Goal: Contribute content: Add original content to the website for others to see

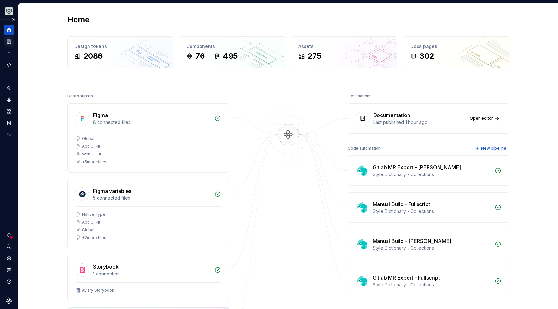
click at [8, 42] on icon "Documentation" at bounding box center [9, 42] width 6 height 6
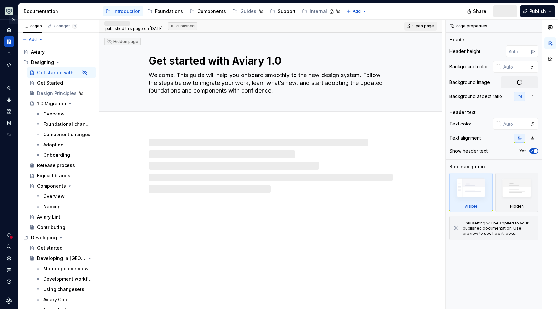
click at [14, 20] on button "Expand sidebar" at bounding box center [13, 19] width 9 height 9
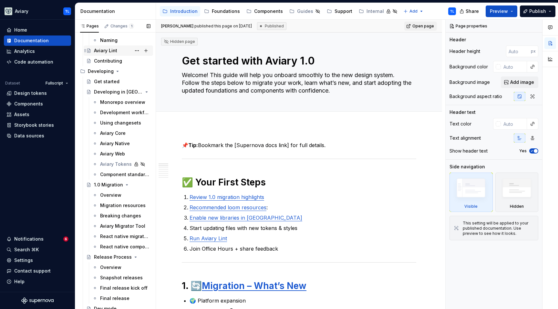
scroll to position [166, 0]
click at [265, 12] on div "Components" at bounding box center [268, 11] width 29 height 6
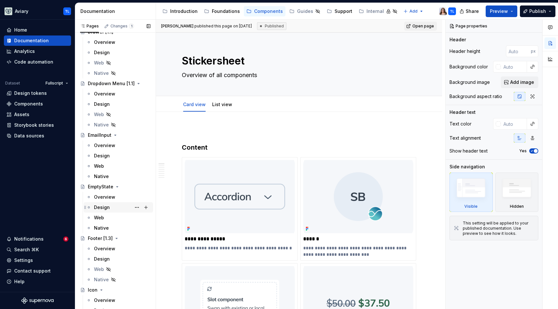
scroll to position [850, 0]
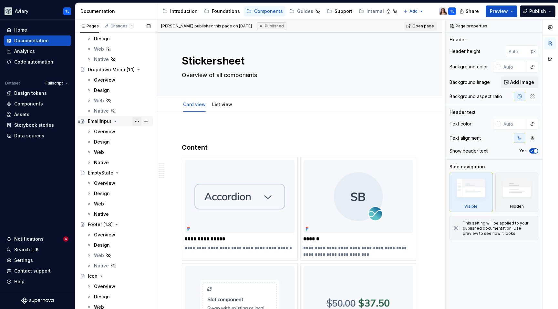
click at [132, 120] on button "Page tree" at bounding box center [136, 121] width 9 height 9
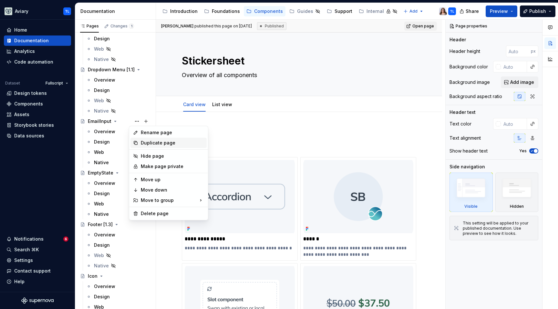
click at [147, 144] on div "Duplicate page" at bounding box center [172, 143] width 63 height 6
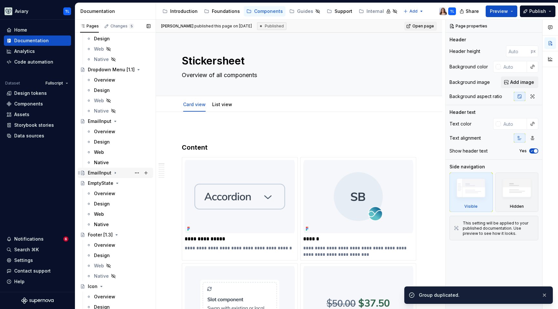
click at [107, 174] on div "EmailInput" at bounding box center [100, 173] width 24 height 6
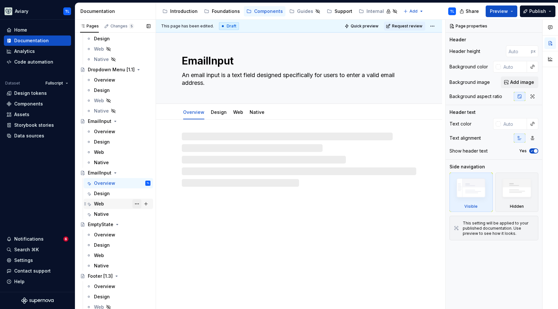
click at [133, 204] on button "Page tree" at bounding box center [136, 203] width 9 height 9
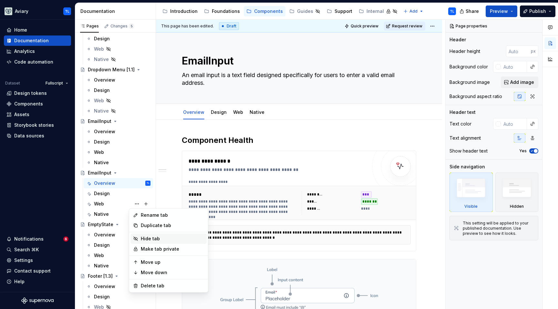
click at [150, 237] on div "Hide tab" at bounding box center [172, 239] width 63 height 6
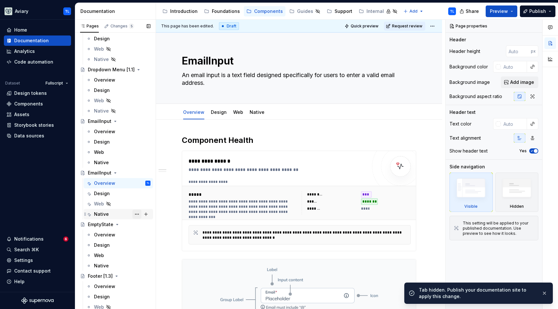
click at [134, 215] on button "Page tree" at bounding box center [136, 214] width 9 height 9
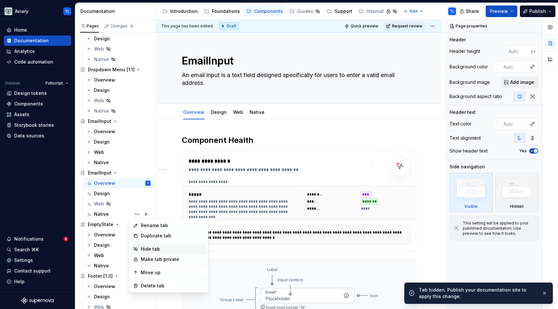
click at [150, 250] on div "Hide tab" at bounding box center [172, 249] width 63 height 6
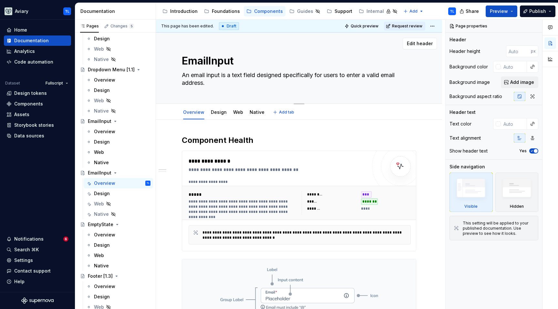
click at [204, 64] on textarea "EmailInput" at bounding box center [297, 60] width 234 height 15
type textarea "*"
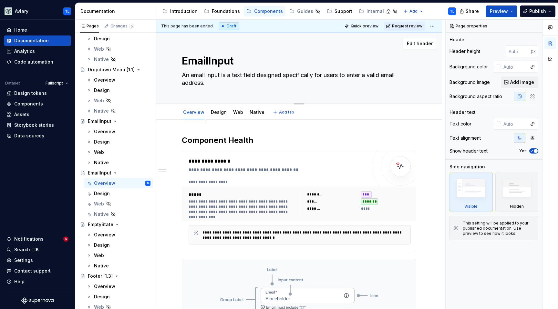
type textarea "D"
type textarea "*"
type textarea "Da"
type textarea "*"
type textarea "Dat"
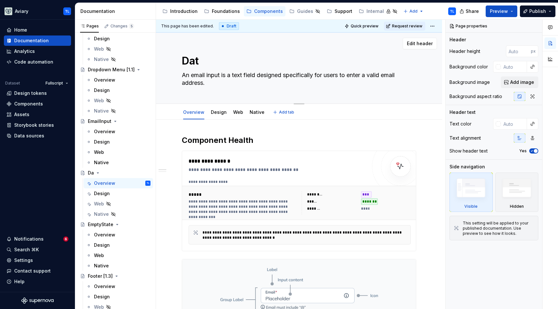
type textarea "*"
type textarea "Date"
type textarea "*"
type textarea "DateP"
type textarea "*"
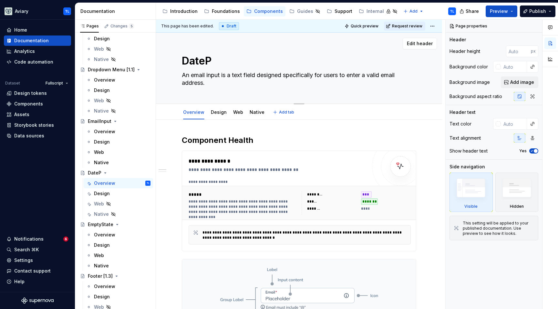
type textarea "DatePi"
type textarea "*"
type textarea "DatePic"
type textarea "*"
type textarea "DatePick"
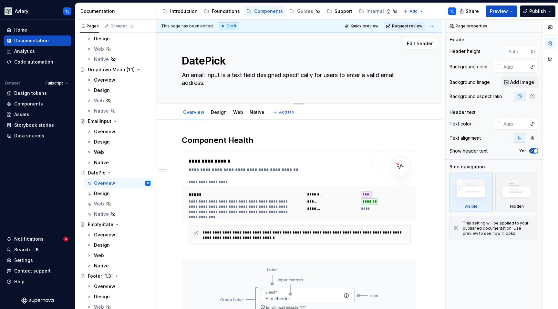
type textarea "*"
type textarea "DatePicke"
type textarea "*"
type textarea "DatePicker"
type textarea "*"
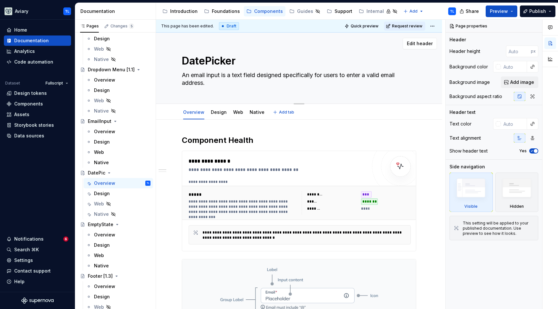
type textarea "DatePicker"
type textarea "*"
type textarea "DatePicker"
type textarea "*"
type textarea "DatePickerI"
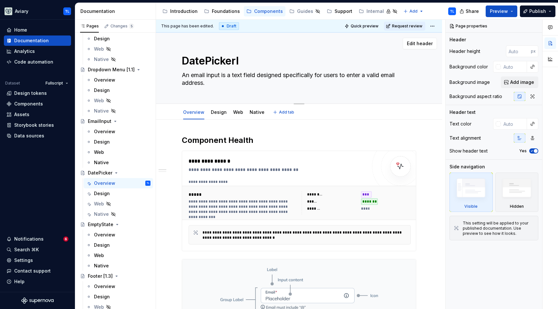
type textarea "*"
type textarea "DatePickerIn"
type textarea "*"
type textarea "DatePickerIno"
type textarea "*"
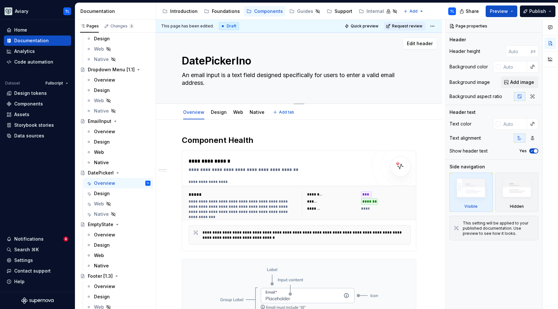
type textarea "DatePickerInop"
type textarea "*"
type textarea "DatePickerInopu"
type textarea "*"
type textarea "DatePickerInoput"
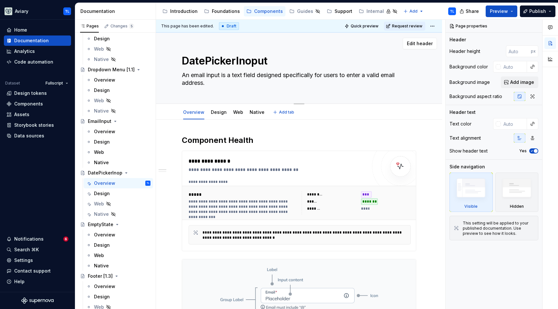
type textarea "*"
type textarea "DatePickerInopu"
type textarea "*"
type textarea "DatePickerInop"
type textarea "*"
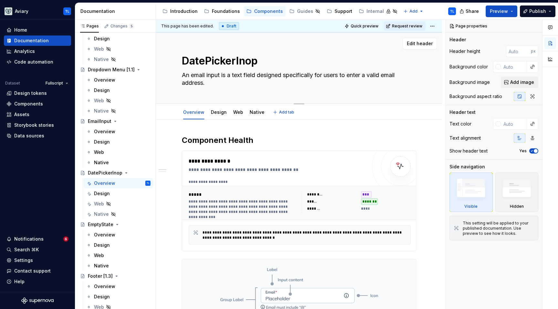
type textarea "DatePickerIno"
type textarea "*"
type textarea "DatePickerIn"
type textarea "*"
type textarea "DatePickerI"
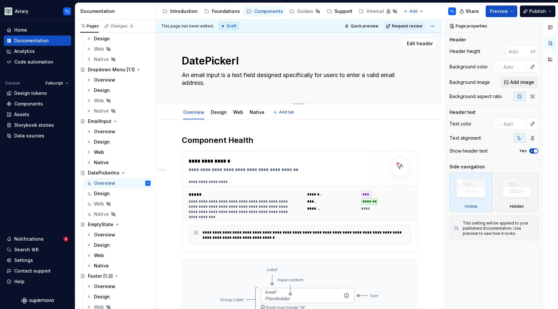
type textarea "*"
type textarea "DatePicker"
type textarea "*"
type textarea "DatePicker"
type textarea "*"
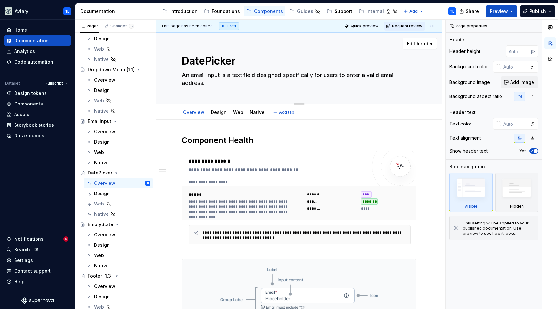
type textarea "DatePicker I"
type textarea "*"
type textarea "DatePicker IU"
type textarea "*"
type textarea "DatePicker I"
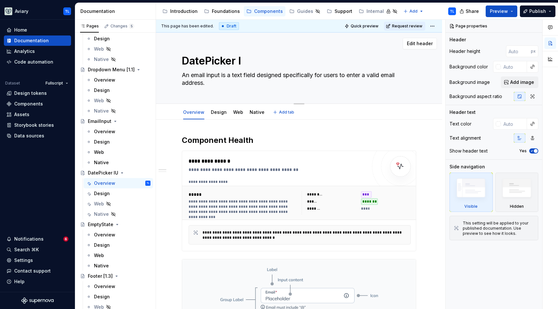
type textarea "*"
type textarea "DatePicker I="
type textarea "*"
type textarea "DatePicker I=n"
type textarea "*"
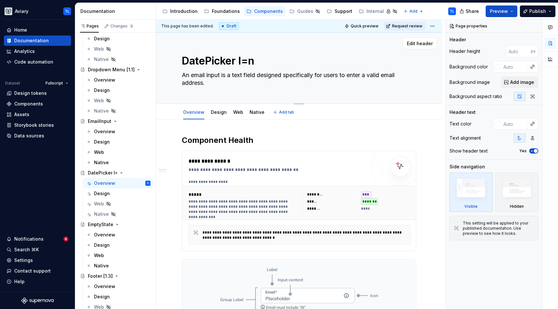
type textarea "DatePicker I="
type textarea "*"
type textarea "DatePicker I"
type textarea "*"
type textarea "DatePicker In"
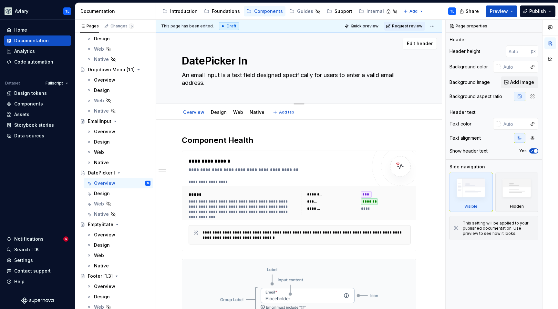
type textarea "*"
type textarea "DatePicker Inp"
type textarea "*"
type textarea "DatePicker Inpu"
type textarea "*"
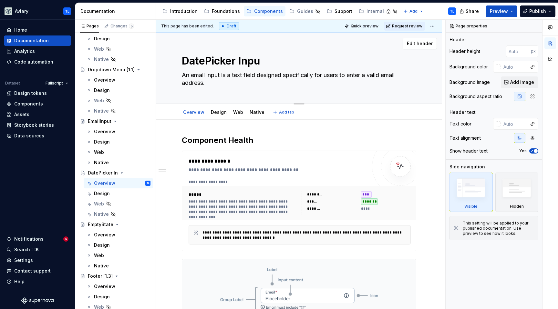
type textarea "DatePicker Input"
type textarea "*"
type textarea "DatePicker Input"
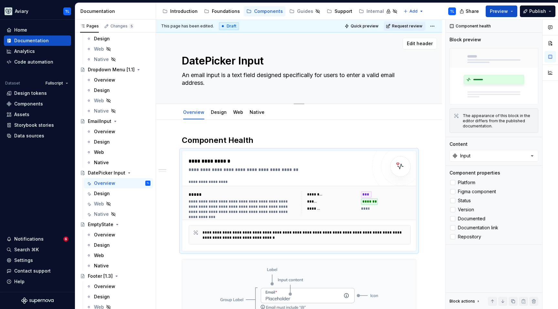
click at [286, 77] on textarea "An email input is a text field designed specifically for users to enter a valid…" at bounding box center [297, 79] width 234 height 18
paste textarea "datepicker input is a form field that allows users to view, enter, or trigger s…"
type textarea "*"
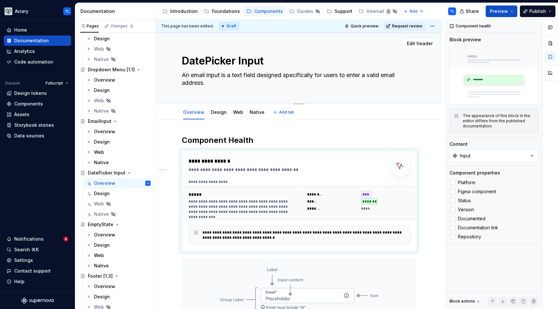
type textarea "A datepicker input is a form field that allows users to view, enter, or trigger…"
type textarea "*"
click at [203, 74] on textarea "A datepicker input is a form field that allows users to view, enter, or trigger…" at bounding box center [297, 79] width 234 height 18
type textarea "A dateicker input is a form field that allows users to view, enter, or trigger …"
type textarea "*"
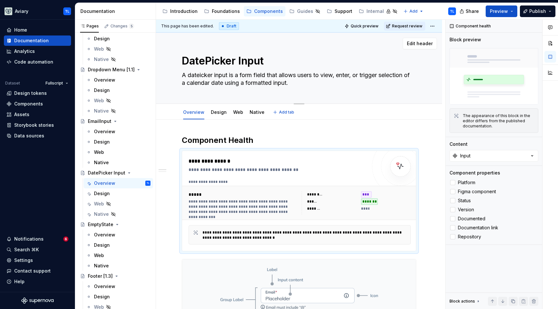
type textarea "A daticker input is a form field that allows users to view, enter, or trigger s…"
type textarea "*"
type textarea "A datPicker input is a form field that allows users to view, enter, or trigger …"
type textarea "*"
type textarea "A dateicker input is a form field that allows users to view, enter, or trigger …"
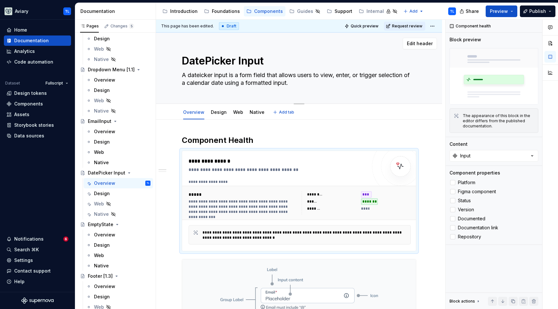
type textarea "*"
type textarea "A datePicker input is a form field that allows users to view, enter, or trigger…"
type textarea "*"
type textarea "A DatePicker input is a form field that allows users to view, enter, or trigger…"
type textarea "*"
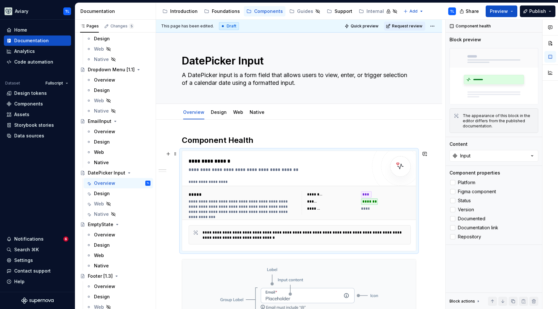
type textarea "A DatePicker input is a form field that allows users to view, enter, or trigger…"
click at [231, 184] on div "**********" at bounding box center [300, 181] width 222 height 5
click at [177, 154] on span at bounding box center [175, 153] width 5 height 9
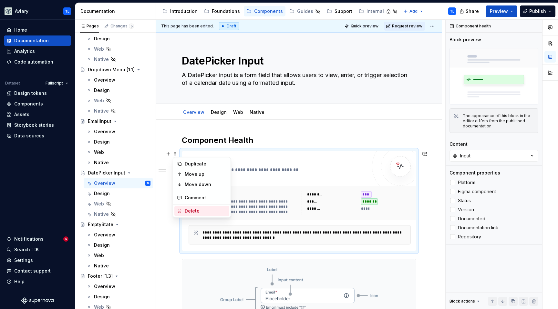
click at [193, 206] on div "Delete" at bounding box center [201, 211] width 55 height 10
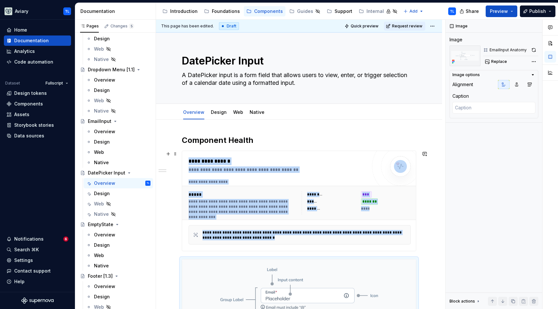
scroll to position [30, 0]
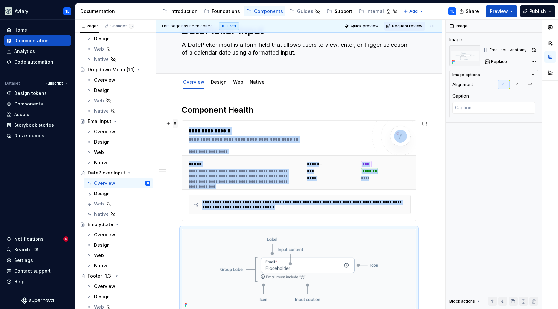
click at [177, 125] on span at bounding box center [175, 123] width 5 height 9
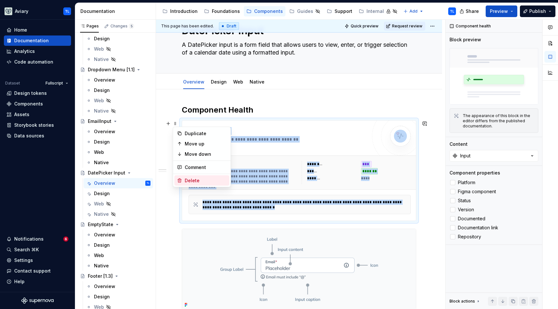
click at [185, 179] on div "Delete" at bounding box center [206, 181] width 42 height 6
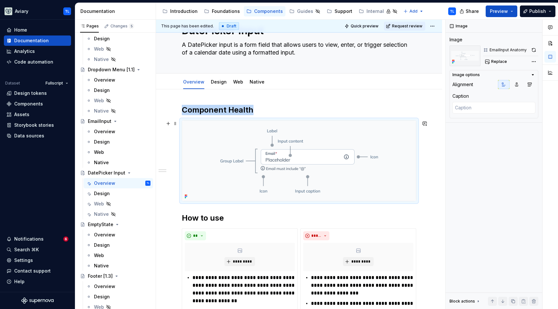
click at [241, 159] on img at bounding box center [299, 161] width 234 height 80
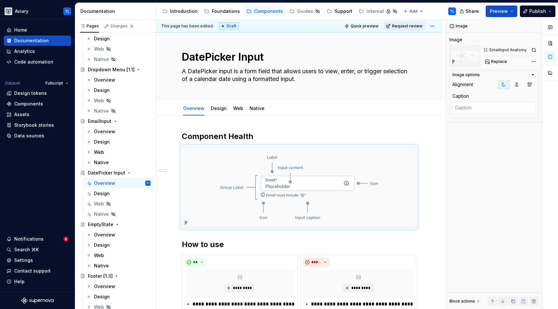
scroll to position [0, 0]
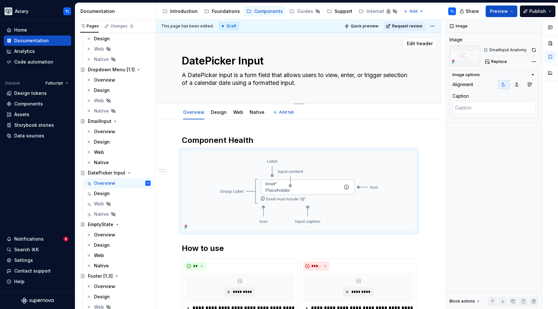
click at [242, 61] on textarea "DatePicker Input" at bounding box center [297, 60] width 234 height 15
click at [240, 63] on textarea "DatePicker Input" at bounding box center [297, 60] width 234 height 15
drag, startPoint x: 240, startPoint y: 63, endPoint x: 291, endPoint y: 62, distance: 51.3
click at [291, 62] on textarea "DatePicker Input" at bounding box center [297, 60] width 234 height 15
type textarea "*"
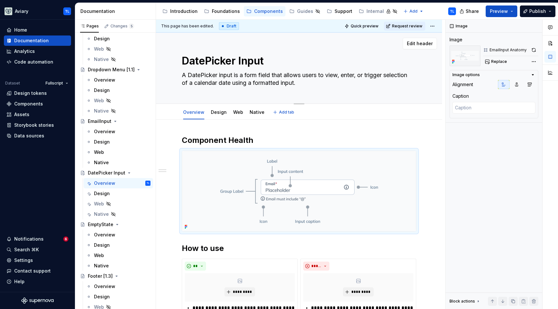
type textarea "DatePicker"
type textarea "*"
type textarea "DatePicker"
click at [307, 127] on div "**********" at bounding box center [299, 311] width 286 height 382
click at [234, 62] on textarea "DatePicker" at bounding box center [297, 60] width 234 height 15
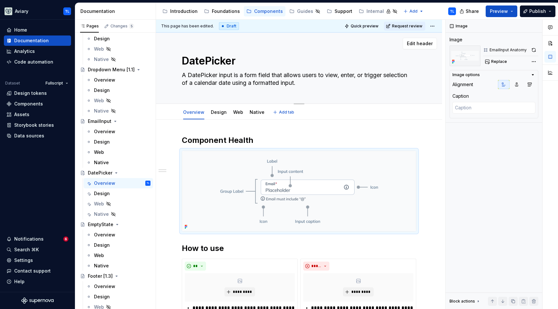
click at [257, 64] on textarea "DatePicker" at bounding box center [297, 60] width 234 height 15
type textarea "*"
type textarea "DatePicker"
type textarea "*"
type textarea "DatePicker ["
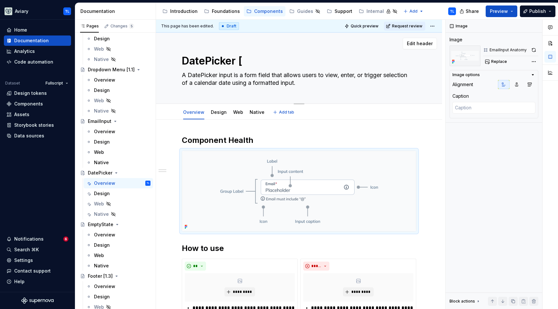
type textarea "*"
type textarea "DatePicker [1"
type textarea "*"
type textarea "DatePicker [1."
type textarea "*"
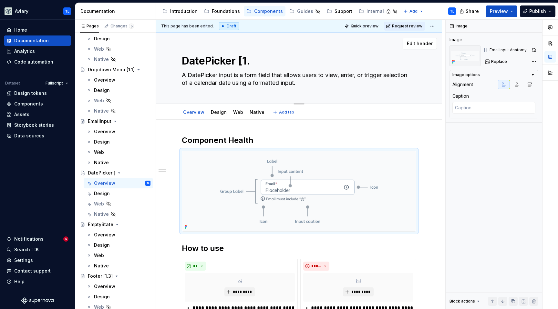
type textarea "DatePicker [1.3"
type textarea "*"
type textarea "DatePicker [1.3]"
type textarea "*"
type textarea "DatePicker [1.3]"
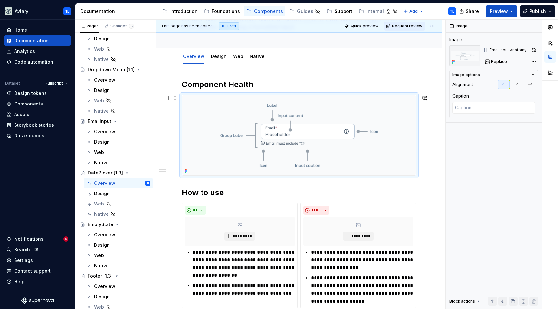
scroll to position [57, 0]
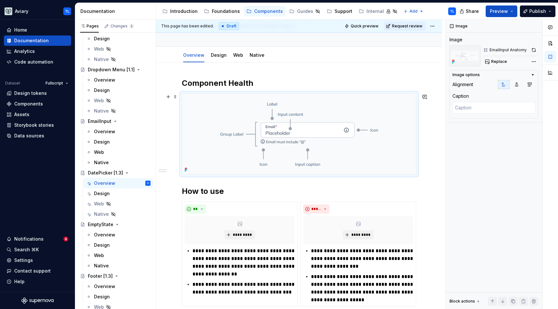
click at [226, 126] on img at bounding box center [299, 134] width 234 height 80
click at [496, 60] on span "Replace" at bounding box center [499, 61] width 16 height 5
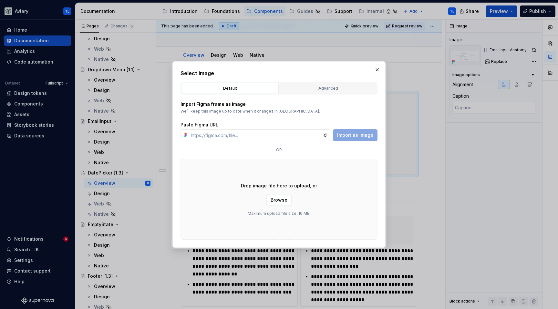
type textarea "*"
paste input "[URL][DOMAIN_NAME]"
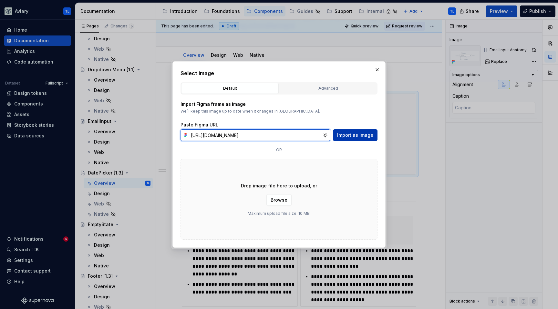
scroll to position [0, 115]
type input "[URL][DOMAIN_NAME]"
click at [362, 135] on span "Import as image" at bounding box center [355, 135] width 36 height 6
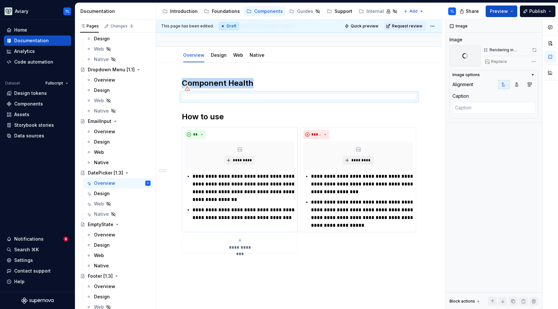
click at [215, 182] on p "**********" at bounding box center [243, 188] width 102 height 31
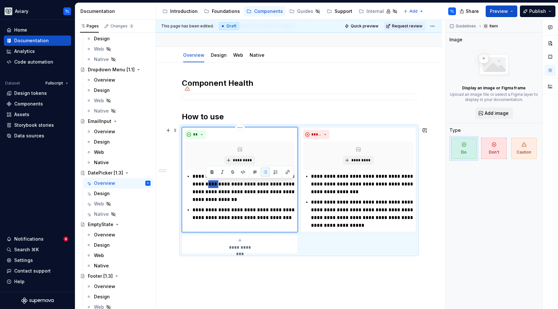
click at [215, 182] on p "**********" at bounding box center [243, 188] width 102 height 31
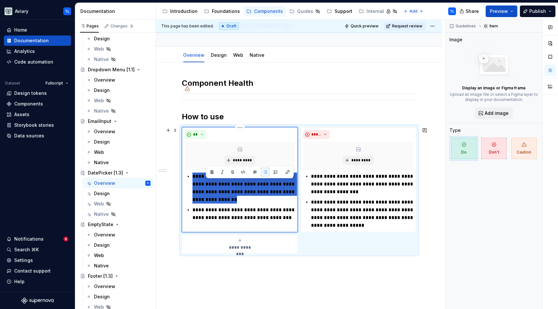
click at [215, 182] on p "**********" at bounding box center [243, 188] width 102 height 31
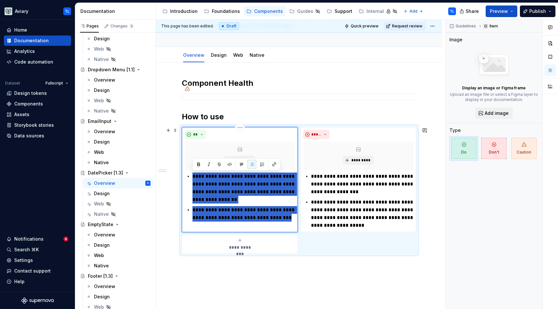
drag, startPoint x: 283, startPoint y: 217, endPoint x: 187, endPoint y: 176, distance: 104.0
click at [187, 176] on div "**********" at bounding box center [240, 197] width 110 height 49
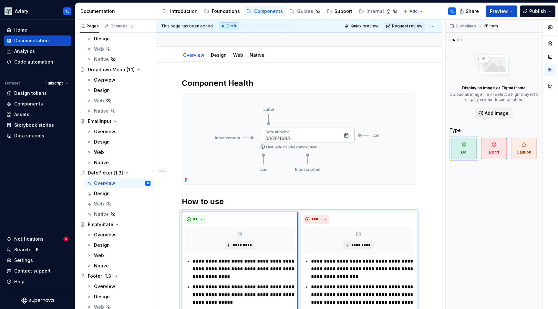
scroll to position [142, 0]
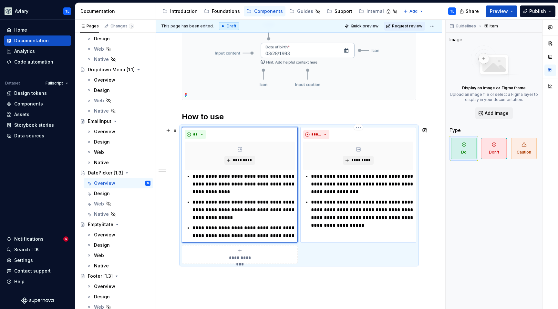
drag, startPoint x: 313, startPoint y: 175, endPoint x: 406, endPoint y: 218, distance: 101.8
click at [406, 218] on ul "**********" at bounding box center [362, 201] width 102 height 57
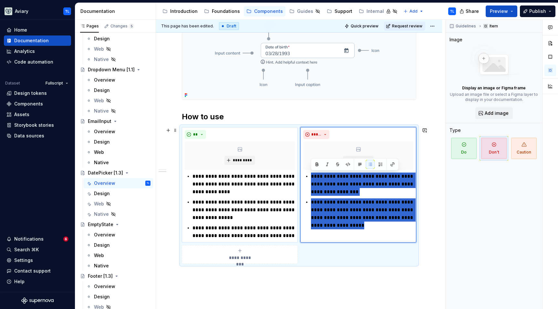
drag, startPoint x: 331, startPoint y: 196, endPoint x: 297, endPoint y: 177, distance: 38.7
click at [297, 177] on div "**********" at bounding box center [299, 195] width 234 height 137
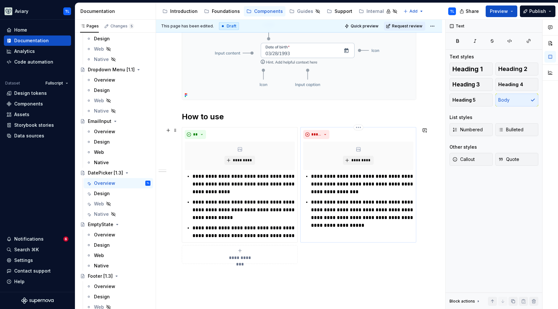
click at [319, 174] on p "**********" at bounding box center [362, 184] width 102 height 23
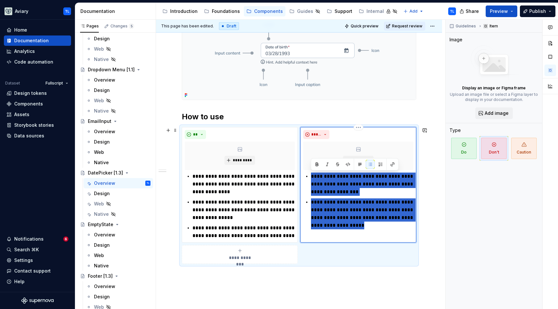
drag, startPoint x: 312, startPoint y: 176, endPoint x: 383, endPoint y: 225, distance: 86.4
click at [383, 225] on ul "**********" at bounding box center [362, 201] width 102 height 57
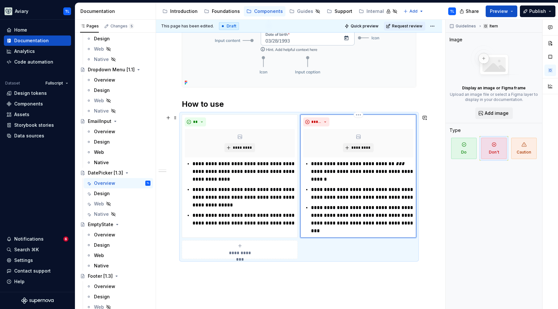
scroll to position [26, 0]
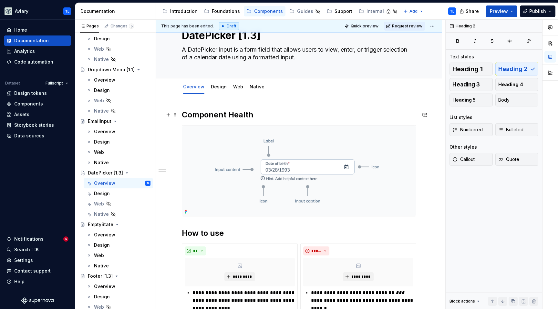
click at [294, 111] on h2 "Component Health" at bounding box center [299, 115] width 234 height 10
click at [214, 85] on link "Design" at bounding box center [219, 86] width 16 height 5
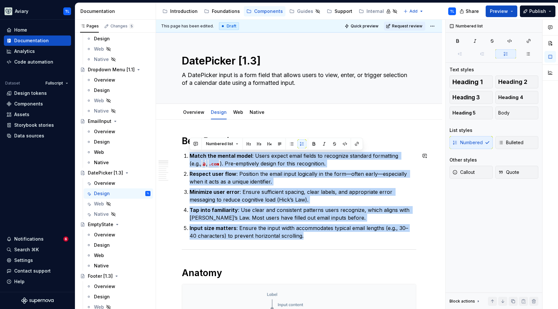
drag, startPoint x: 338, startPoint y: 235, endPoint x: 186, endPoint y: 156, distance: 171.1
click at [189, 156] on ol "Match the mental model : Users expect email fields to recognize standard format…" at bounding box center [302, 196] width 227 height 88
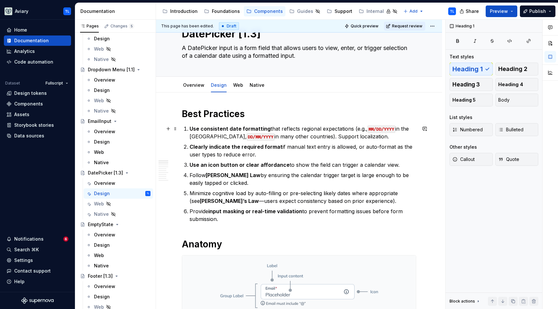
scroll to position [117, 0]
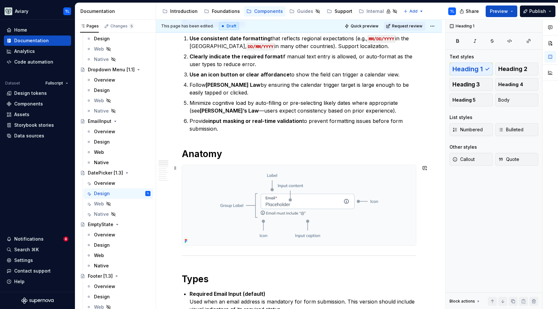
click at [261, 193] on img at bounding box center [299, 205] width 234 height 80
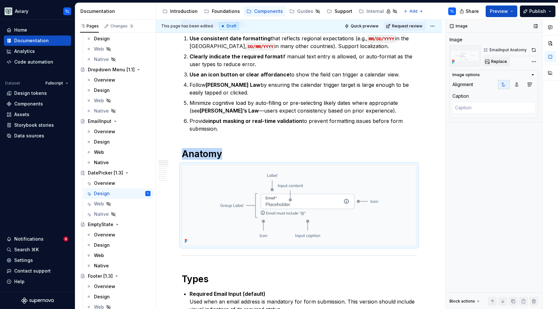
click at [502, 60] on span "Replace" at bounding box center [499, 61] width 16 height 5
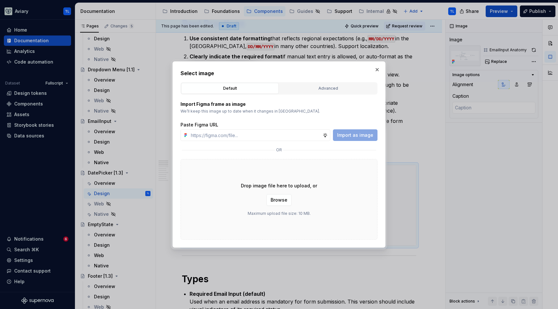
type textarea "*"
paste input "[URL][DOMAIN_NAME]"
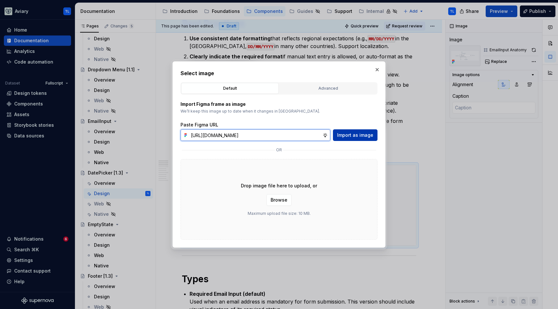
scroll to position [0, 115]
type input "[URL][DOMAIN_NAME]"
click at [357, 133] on span "Import as image" at bounding box center [355, 135] width 36 height 6
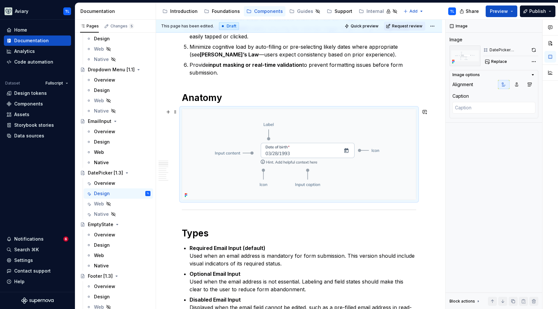
scroll to position [297, 0]
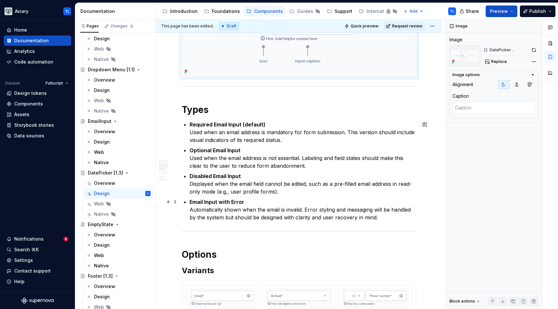
type textarea "*"
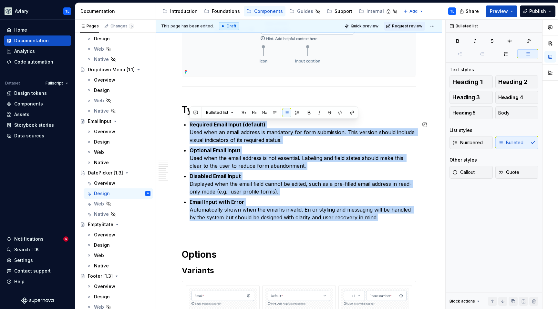
drag, startPoint x: 387, startPoint y: 216, endPoint x: 188, endPoint y: 121, distance: 220.6
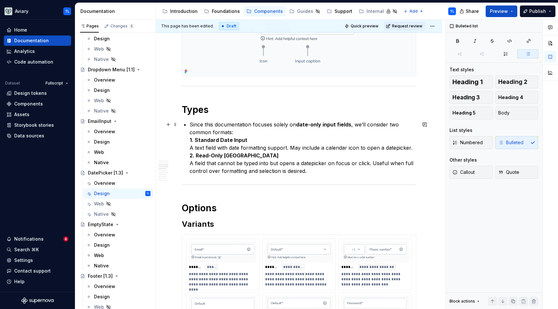
click at [191, 124] on p "Since this documentation focuses solely on date-only input fields , we’ll consi…" at bounding box center [302, 148] width 227 height 54
click at [235, 131] on p "Since this documentation focuses solely on date-only input fields , we’ll consi…" at bounding box center [302, 148] width 227 height 54
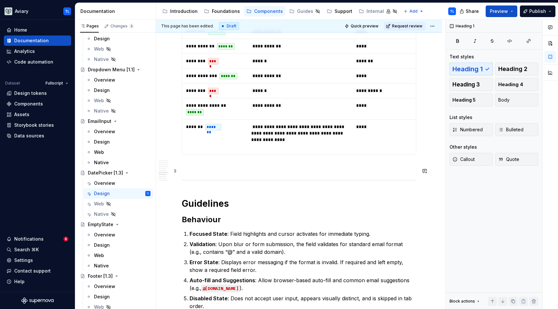
scroll to position [998, 0]
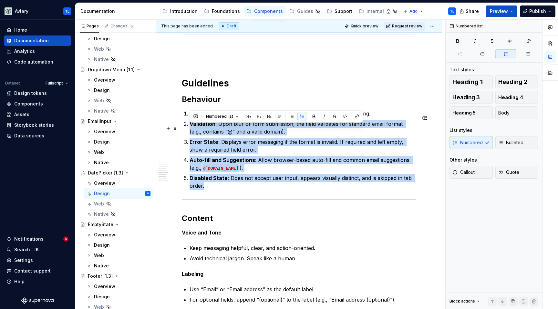
drag, startPoint x: 195, startPoint y: 168, endPoint x: 178, endPoint y: 124, distance: 47.7
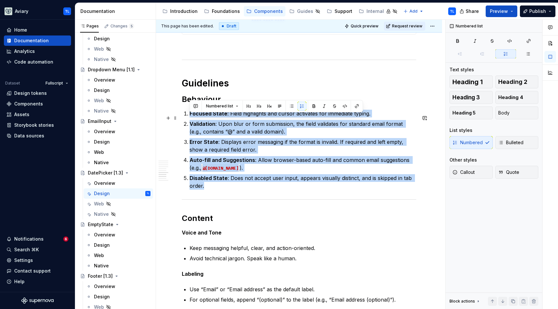
drag, startPoint x: 206, startPoint y: 189, endPoint x: 188, endPoint y: 117, distance: 74.1
click at [189, 117] on ol "Focused State : Field highlights and cursor activates for immediate typing. Val…" at bounding box center [302, 150] width 227 height 80
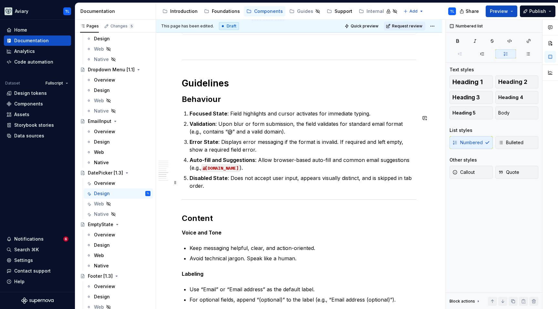
click at [218, 189] on p "Disabled State : Does not accept user input, appears visually distinct, and is …" at bounding box center [302, 181] width 227 height 15
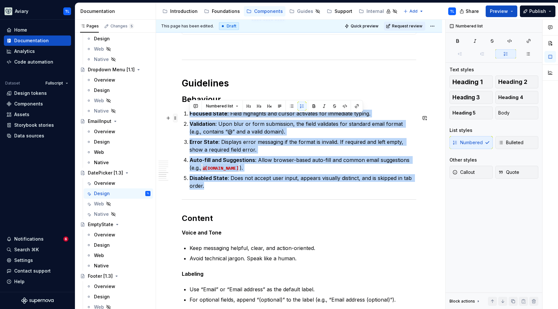
drag, startPoint x: 218, startPoint y: 191, endPoint x: 177, endPoint y: 120, distance: 82.0
type textarea "*"
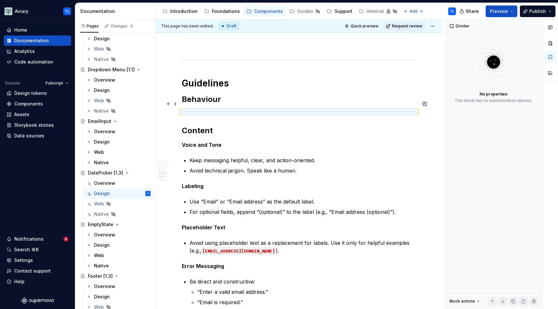
click at [236, 105] on h2 "Behaviour" at bounding box center [299, 99] width 234 height 10
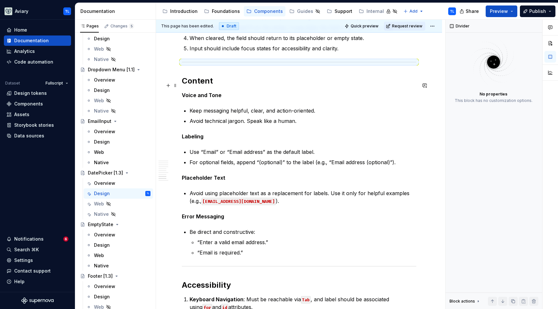
scroll to position [1114, 0]
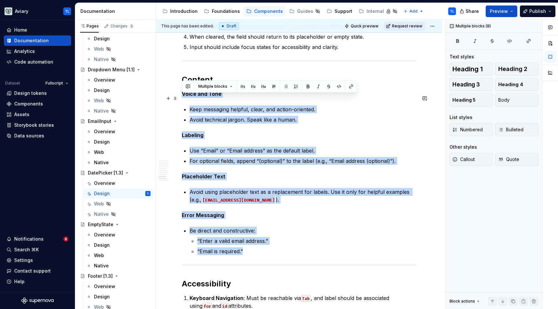
drag, startPoint x: 236, startPoint y: 237, endPoint x: 180, endPoint y: 101, distance: 147.0
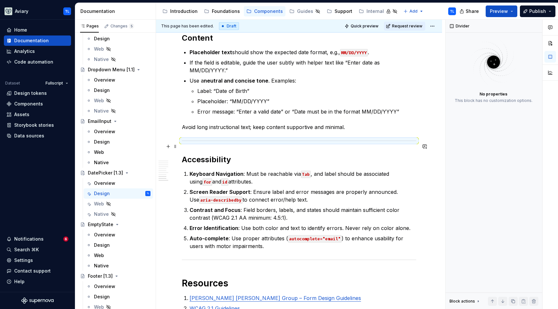
scroll to position [1156, 0]
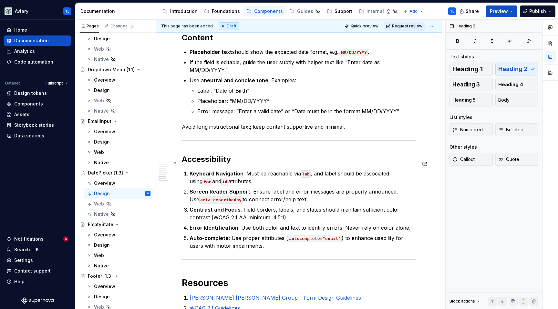
click at [189, 163] on h2 "Accessibility" at bounding box center [299, 159] width 234 height 10
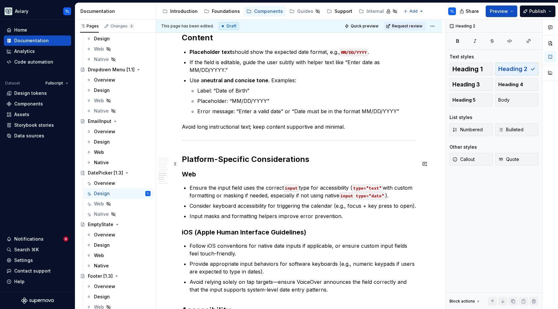
click at [229, 165] on h2 "Platform-Specific Considerations" at bounding box center [299, 159] width 234 height 10
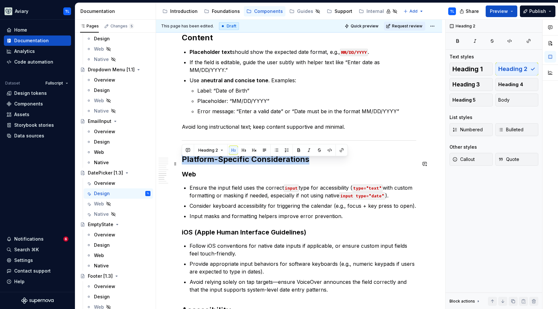
click at [229, 165] on h2 "Platform-Specific Considerations" at bounding box center [299, 159] width 234 height 10
click at [207, 144] on div "Heading 2" at bounding box center [265, 150] width 166 height 12
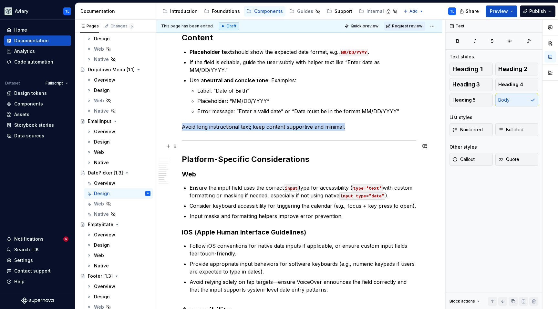
click at [207, 143] on div at bounding box center [299, 140] width 234 height 4
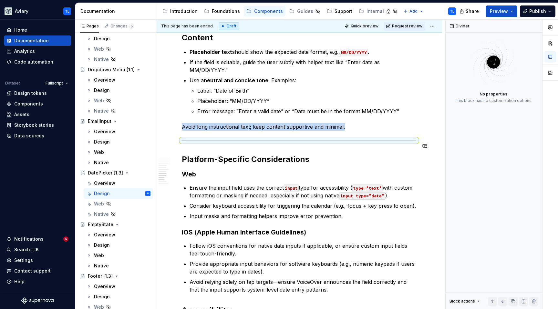
copy p "Avoid long instructional text; keep content supportive and minimal."
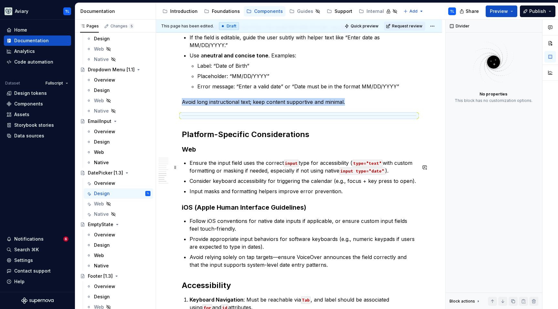
scroll to position [1272, 0]
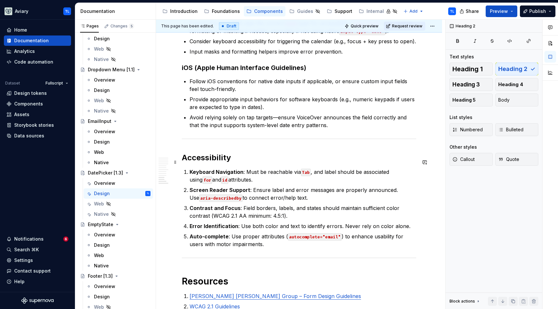
scroll to position [1324, 0]
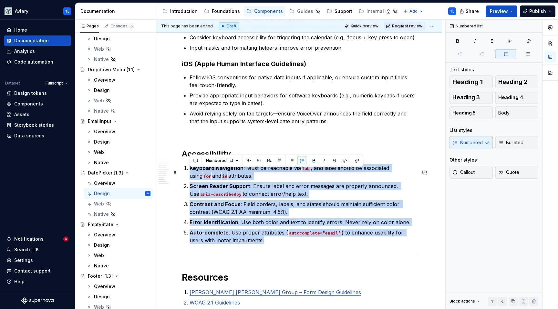
drag, startPoint x: 227, startPoint y: 216, endPoint x: 182, endPoint y: 171, distance: 63.9
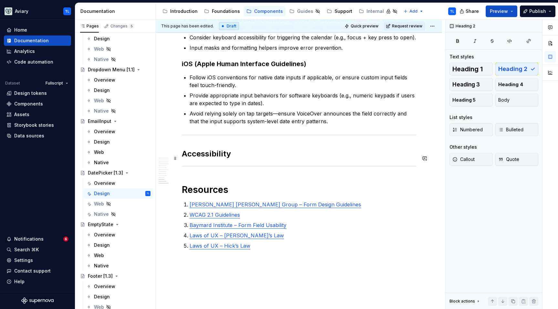
click at [240, 156] on h2 "Accessibility" at bounding box center [299, 154] width 234 height 10
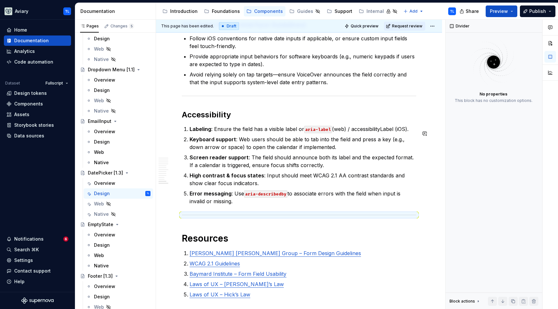
scroll to position [1443, 0]
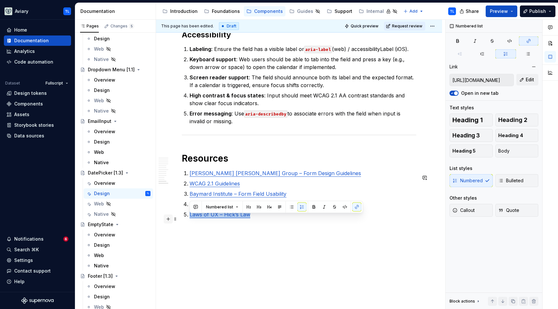
type input "[URL][DOMAIN_NAME]"
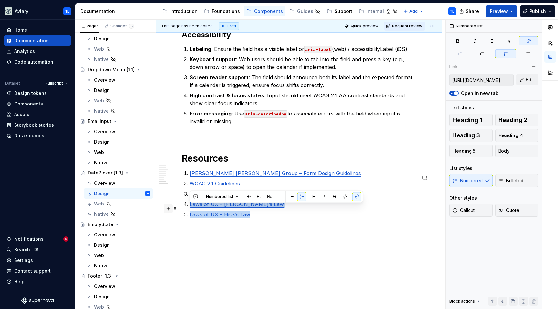
drag, startPoint x: 259, startPoint y: 220, endPoint x: 164, endPoint y: 209, distance: 95.5
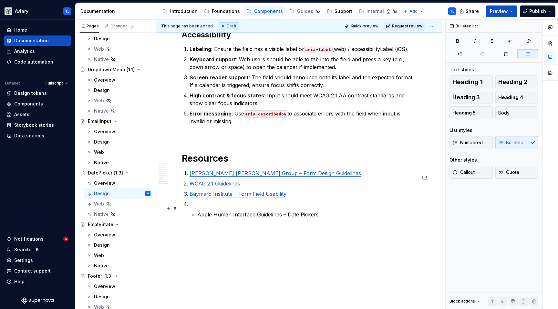
click at [195, 215] on li "Apple Human Interface Guidelines – Date Pickers" at bounding box center [302, 209] width 227 height 18
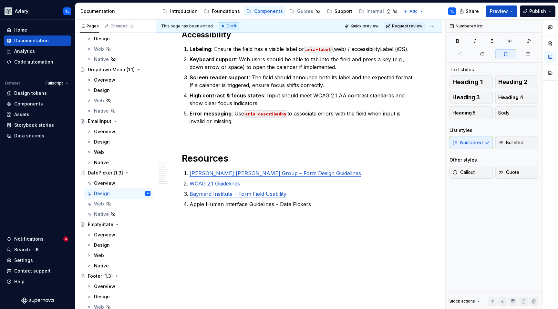
click at [228, 206] on p "Apple Human Interface Guidelines – Date Pickers" at bounding box center [302, 204] width 227 height 8
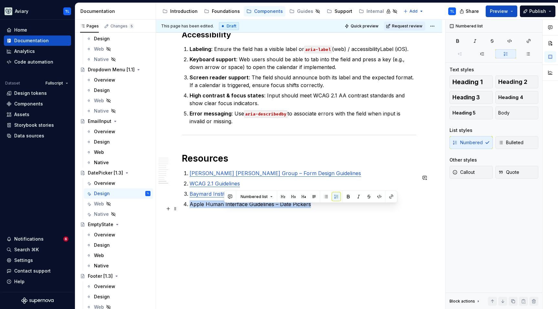
click at [228, 206] on p "Apple Human Interface Guidelines – Date Pickers" at bounding box center [302, 204] width 227 height 8
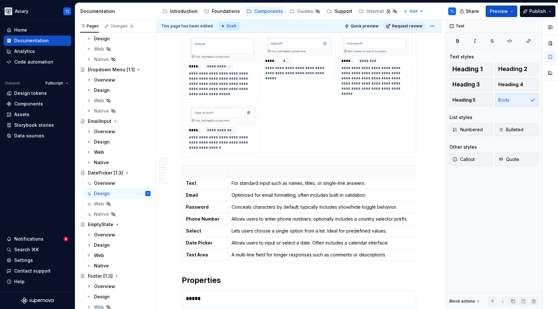
scroll to position [555, 0]
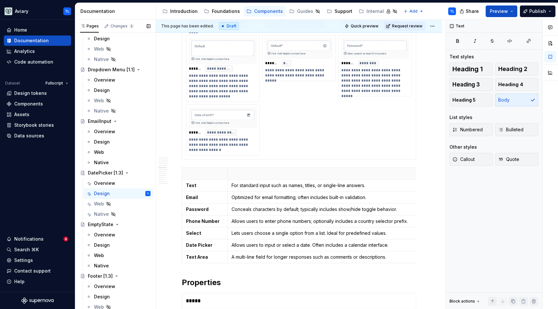
click at [0, 0] on button "Page tree" at bounding box center [0, 0] width 0 height 0
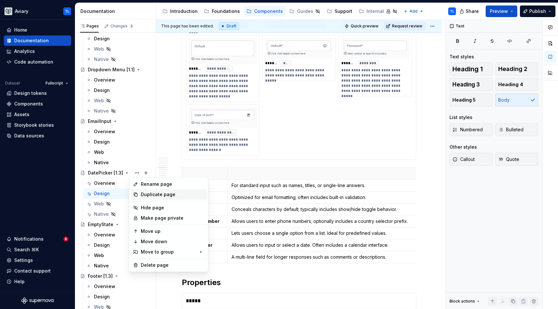
click at [142, 195] on div "Duplicate page" at bounding box center [172, 194] width 63 height 6
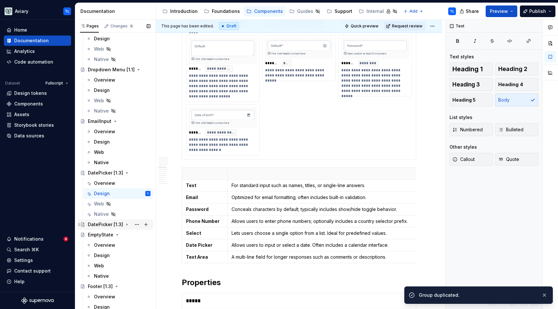
click at [105, 225] on div "DatePicker [1.3]" at bounding box center [105, 224] width 35 height 6
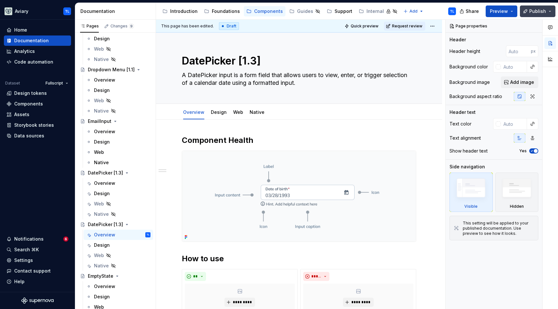
click at [537, 10] on span "Publish" at bounding box center [537, 11] width 17 height 6
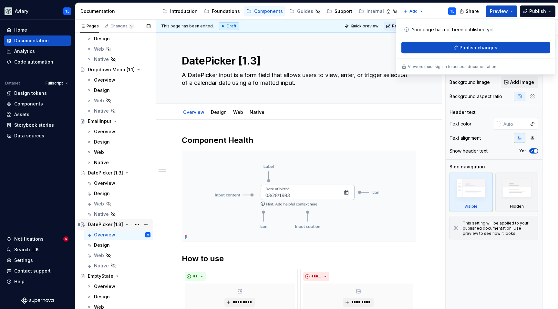
click at [110, 222] on div "DatePicker [1.3]" at bounding box center [105, 224] width 35 height 6
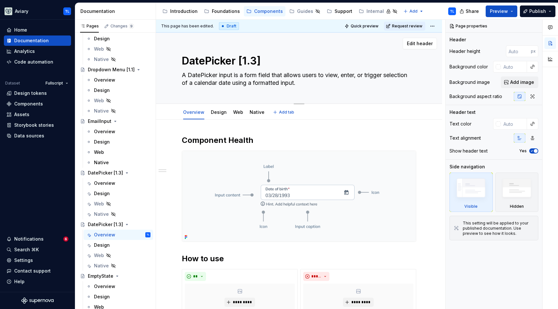
click at [229, 64] on textarea "DatePicker [1.3]" at bounding box center [297, 60] width 234 height 15
click at [238, 60] on textarea "DatePicker [1.3]" at bounding box center [297, 60] width 234 height 15
drag, startPoint x: 235, startPoint y: 60, endPoint x: 164, endPoint y: 60, distance: 71.0
click at [164, 60] on div "DatePicker [1.3] A DatePicker input is a form field that allows users to view, …" at bounding box center [299, 68] width 286 height 71
type textarea "*"
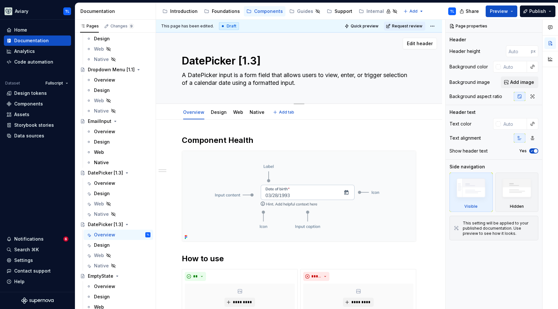
type textarea "p [1.3]"
type textarea "*"
type textarea "[1.3]"
type textarea "*"
type textarea "P [1.3]"
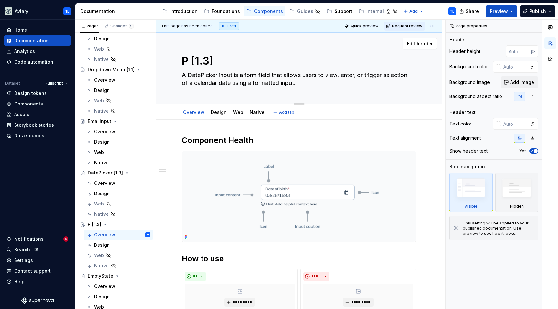
type textarea "*"
type textarea "Ph [1.3]"
type textarea "*"
type textarea "Pho [1.3]"
type textarea "*"
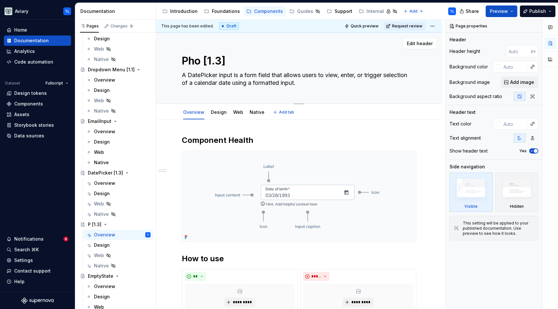
type textarea "Phon [1.3]"
type textarea "*"
type textarea "Phone [1.3]"
type textarea "*"
type textarea "PhoneN [1.3]"
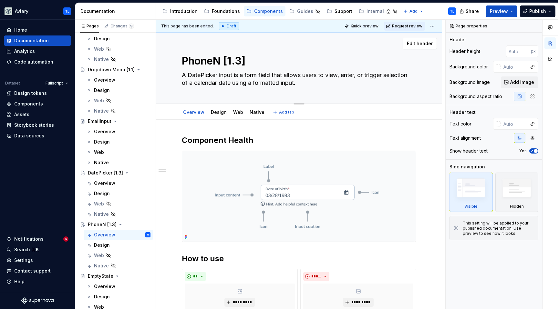
type textarea "*"
type textarea "PhoneNu [1.3]"
type textarea "*"
type textarea "PhoneNum [1.3]"
type textarea "*"
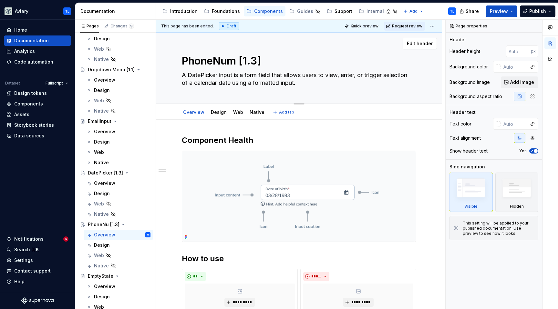
type textarea "PhoneNumb [1.3]"
type textarea "*"
type textarea "PhoneNumbe [1.3]"
type textarea "*"
type textarea "PhoneNumber [1.3]"
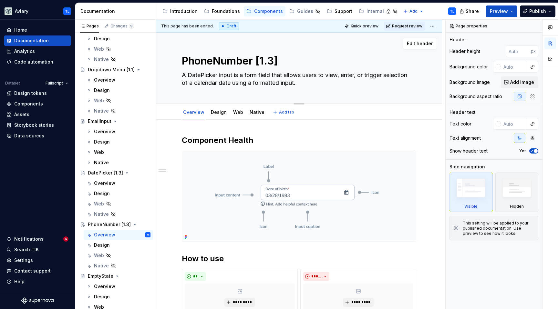
type textarea "*"
type textarea "PhoneNumber [1.2]"
type textarea "*"
type textarea "PhoneNumber [1.2]"
click at [332, 175] on img at bounding box center [299, 196] width 234 height 91
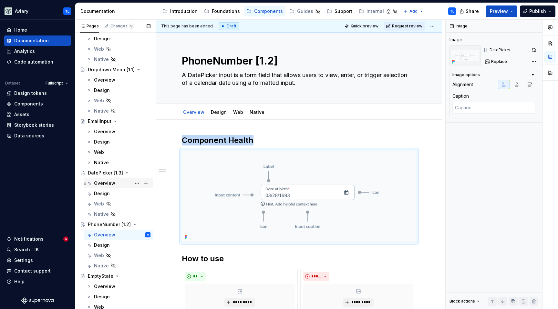
click at [109, 185] on div "Overview" at bounding box center [104, 183] width 21 height 6
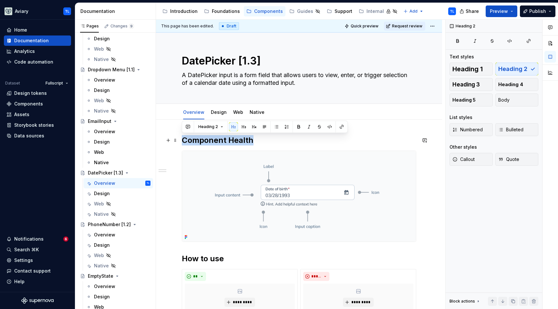
drag, startPoint x: 264, startPoint y: 142, endPoint x: 184, endPoint y: 143, distance: 79.7
click at [184, 143] on h2 "Component Health" at bounding box center [299, 140] width 234 height 10
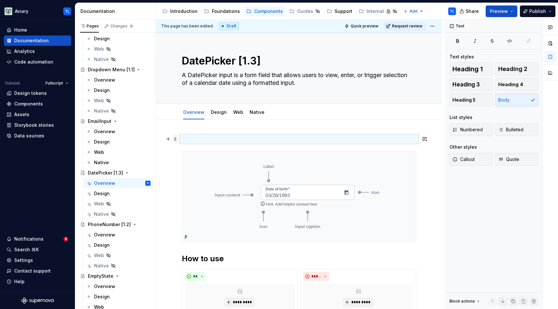
click at [173, 139] on span at bounding box center [175, 139] width 5 height 9
click at [181, 194] on icon at bounding box center [179, 196] width 5 height 5
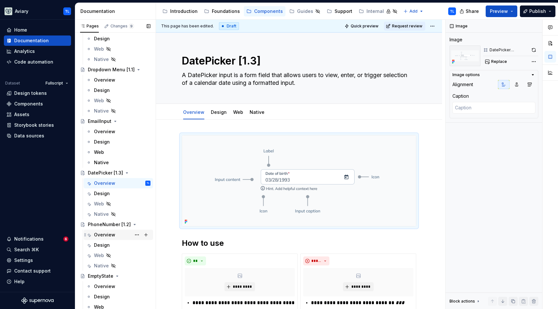
click at [104, 234] on div "Overview" at bounding box center [104, 235] width 21 height 6
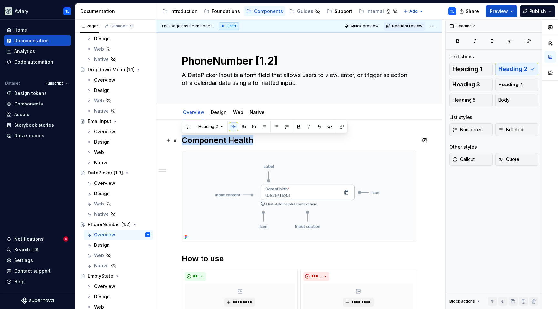
drag, startPoint x: 183, startPoint y: 138, endPoint x: 272, endPoint y: 139, distance: 88.4
click at [272, 139] on h2 "Component Health" at bounding box center [299, 140] width 234 height 10
click at [174, 143] on span at bounding box center [175, 140] width 5 height 9
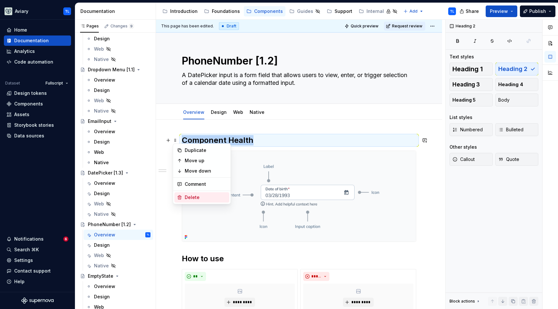
click at [189, 195] on div "Delete" at bounding box center [206, 197] width 42 height 6
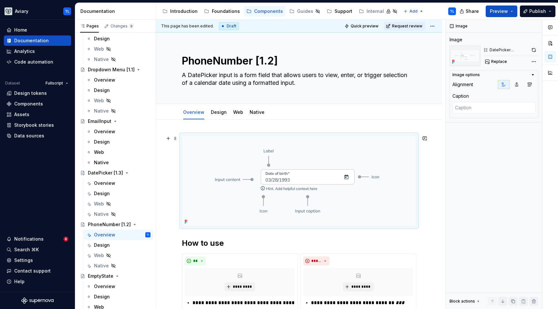
click at [351, 164] on img at bounding box center [299, 181] width 234 height 91
click at [356, 162] on img at bounding box center [299, 181] width 234 height 91
click at [497, 62] on span "Replace" at bounding box center [499, 61] width 16 height 5
type textarea "*"
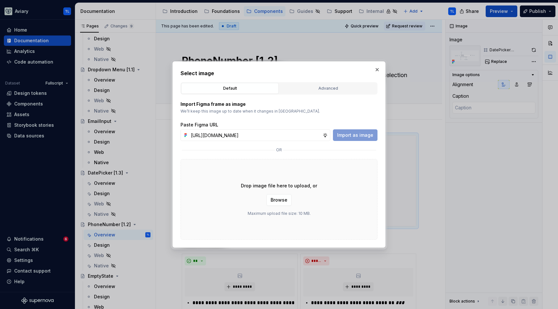
scroll to position [0, 115]
type input "[URL][DOMAIN_NAME]"
click at [354, 136] on span "Import as image" at bounding box center [355, 135] width 36 height 6
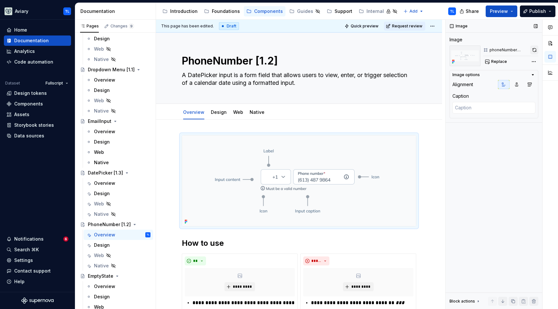
click at [531, 50] on button "button" at bounding box center [534, 50] width 8 height 9
click at [496, 63] on span "Replace" at bounding box center [499, 61] width 16 height 5
type textarea "*"
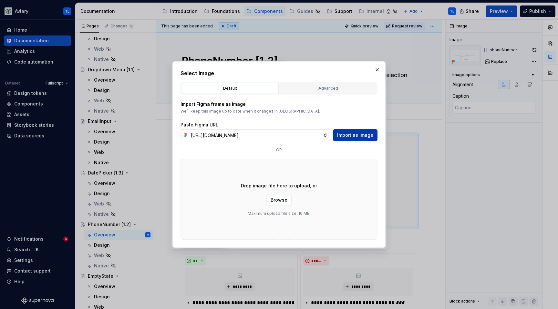
scroll to position [0, 115]
type input "[URL][DOMAIN_NAME]"
click at [350, 136] on span "Import as image" at bounding box center [355, 135] width 36 height 6
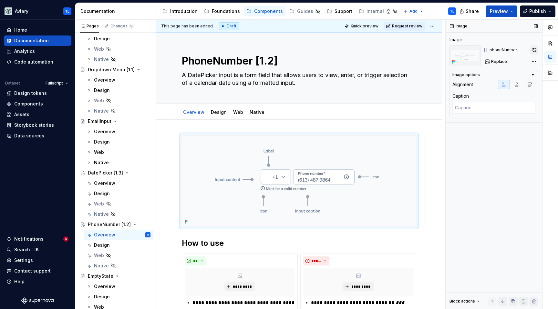
click at [535, 50] on button "button" at bounding box center [534, 50] width 8 height 9
drag, startPoint x: 311, startPoint y: 81, endPoint x: 195, endPoint y: 71, distance: 116.0
click at [192, 70] on textarea "A DatePicker input is a form field that allows users to view, enter, or trigger…" at bounding box center [297, 79] width 234 height 18
click at [198, 75] on textarea "A DatePicker input is a form field that allows users to view, enter, or trigger…" at bounding box center [297, 79] width 234 height 18
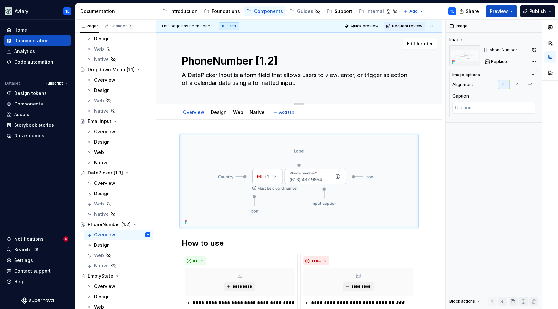
click at [198, 75] on textarea "A DatePicker input is a form field that allows users to view, enter, or trigger…" at bounding box center [297, 79] width 234 height 18
paste textarea "phone number input is a form field that allows users to enter a valid phone num…"
type textarea "*"
type textarea "A phone number input is a form field that allows users to enter a valid phone n…"
type textarea "*"
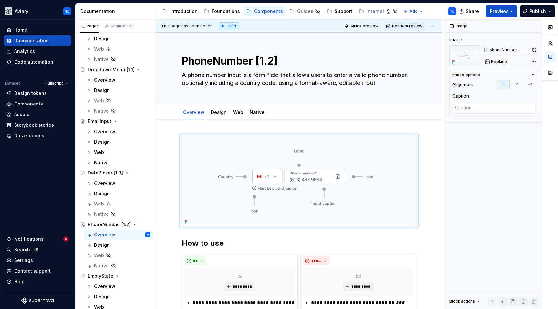
type textarea "A phone number input is a form field that allows users to enter a valid phone n…"
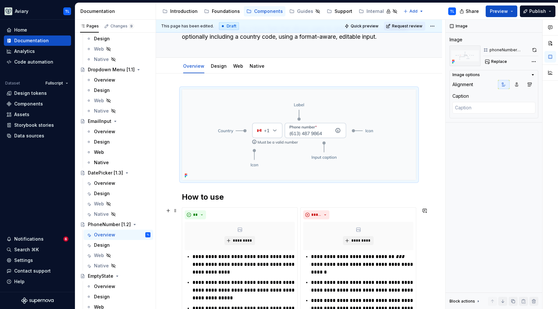
scroll to position [103, 0]
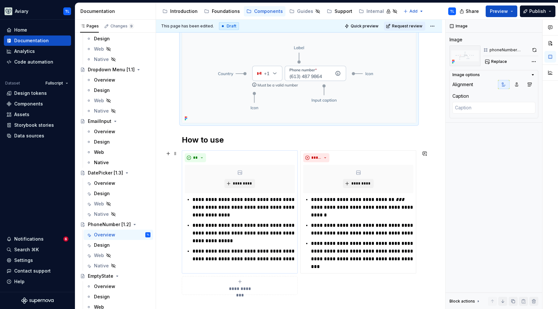
click at [228, 210] on p "**********" at bounding box center [243, 207] width 102 height 23
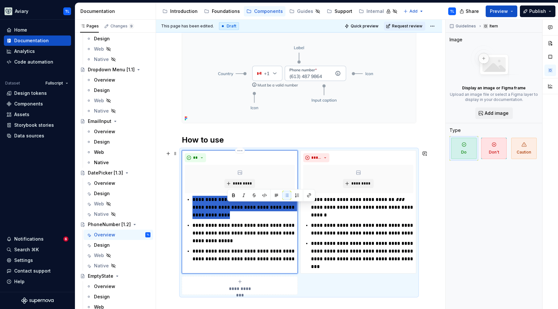
click at [228, 210] on p "**********" at bounding box center [243, 207] width 102 height 23
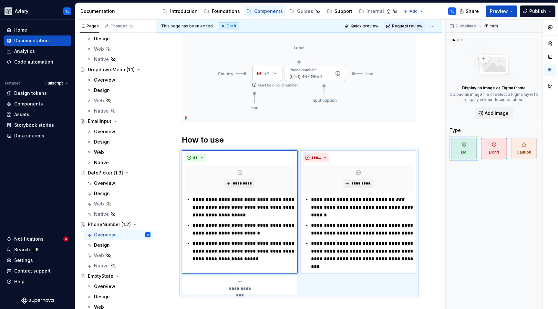
click at [324, 201] on p "**********" at bounding box center [362, 207] width 102 height 23
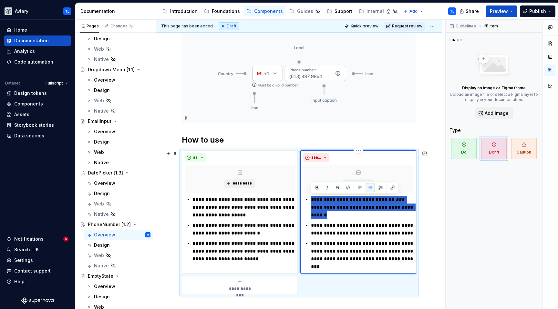
click at [324, 200] on p "**********" at bounding box center [362, 207] width 102 height 23
click at [323, 205] on p "**********" at bounding box center [362, 207] width 102 height 23
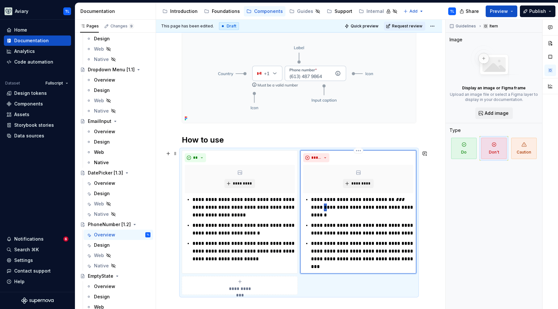
click at [323, 205] on p "**********" at bounding box center [362, 207] width 102 height 23
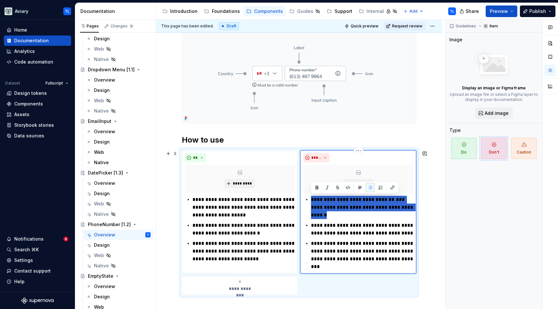
click at [323, 205] on p "**********" at bounding box center [362, 207] width 102 height 23
click at [324, 205] on p "**********" at bounding box center [362, 207] width 102 height 23
click at [315, 199] on p "**********" at bounding box center [362, 207] width 102 height 23
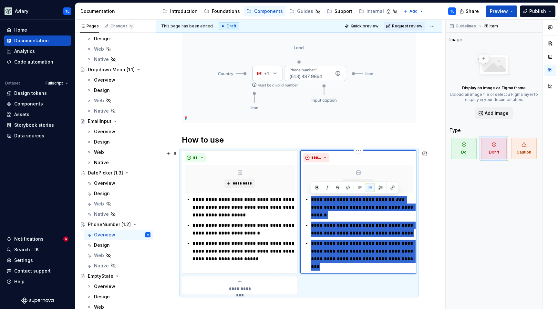
drag, startPoint x: 311, startPoint y: 199, endPoint x: 381, endPoint y: 266, distance: 97.2
click at [381, 266] on ul "**********" at bounding box center [362, 233] width 102 height 75
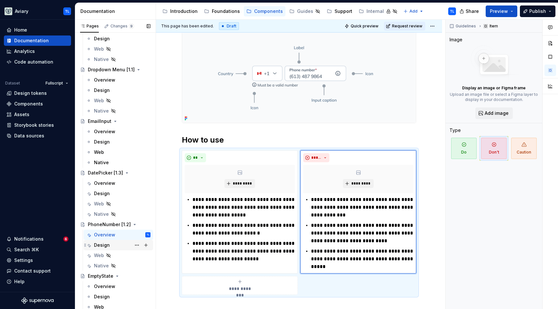
click at [106, 245] on div "Design" at bounding box center [102, 245] width 16 height 6
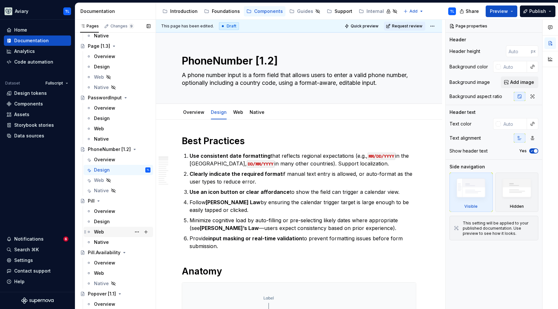
scroll to position [1608, 0]
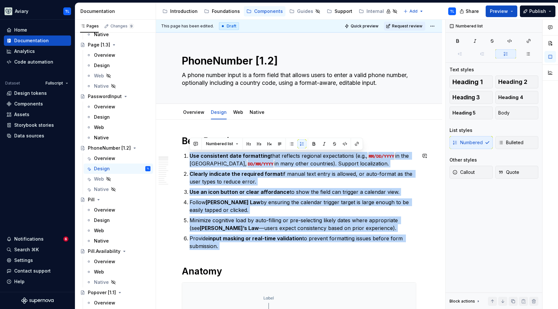
drag, startPoint x: 189, startPoint y: 155, endPoint x: 263, endPoint y: 252, distance: 122.7
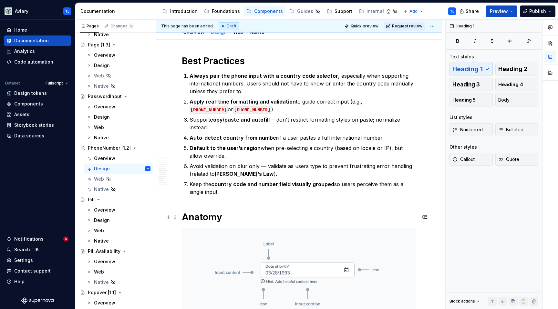
scroll to position [114, 0]
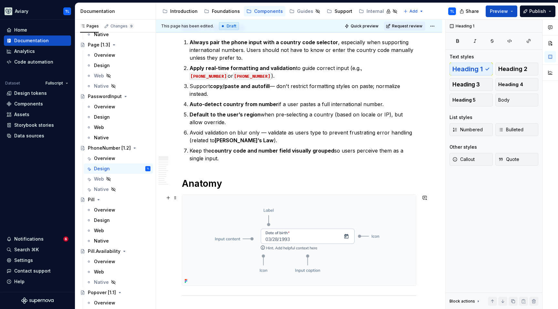
click at [348, 195] on div at bounding box center [299, 240] width 234 height 91
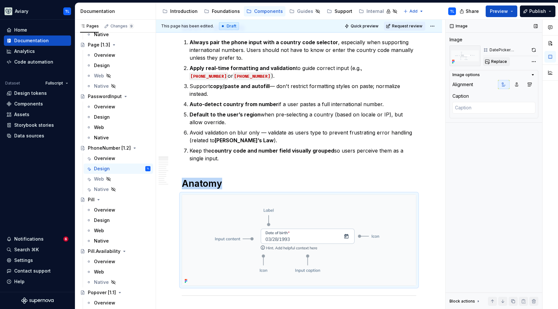
click at [502, 60] on span "Replace" at bounding box center [499, 61] width 16 height 5
type textarea "*"
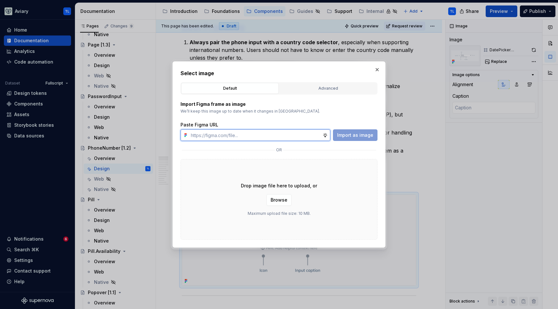
paste input "[URL][DOMAIN_NAME]"
type input "[URL][DOMAIN_NAME]"
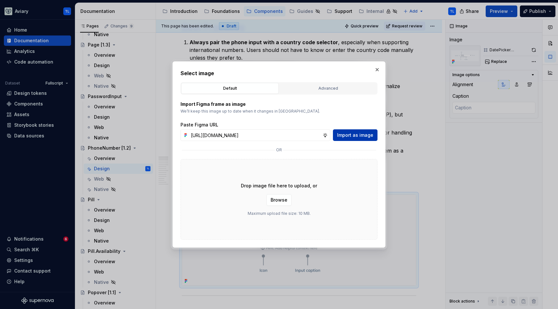
click at [358, 135] on span "Import as image" at bounding box center [355, 135] width 36 height 6
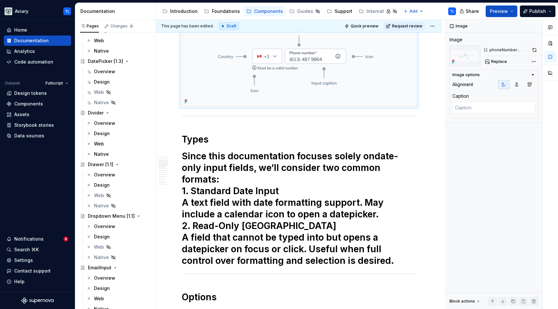
scroll to position [754, 0]
click at [105, 62] on div "DatePicker [1.3]" at bounding box center [105, 62] width 35 height 6
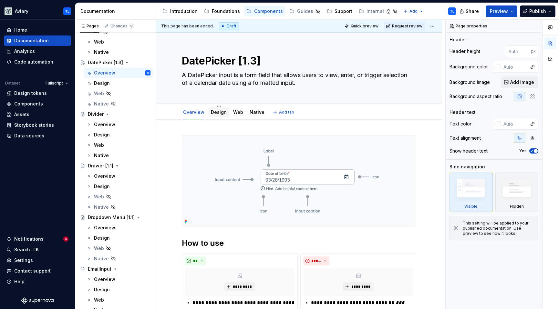
click at [213, 110] on link "Design" at bounding box center [219, 111] width 16 height 5
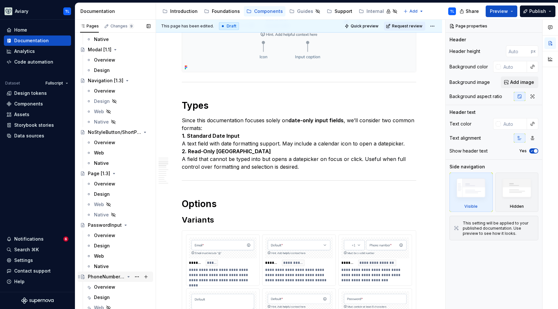
scroll to position [1523, 0]
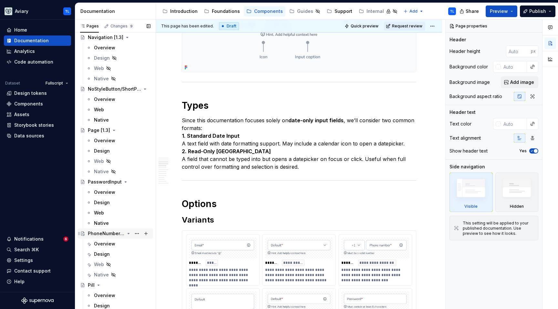
click at [104, 234] on div "PhoneNumber [1.2]" at bounding box center [106, 233] width 37 height 6
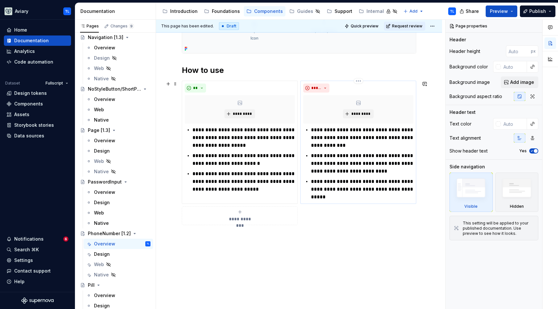
scroll to position [205, 0]
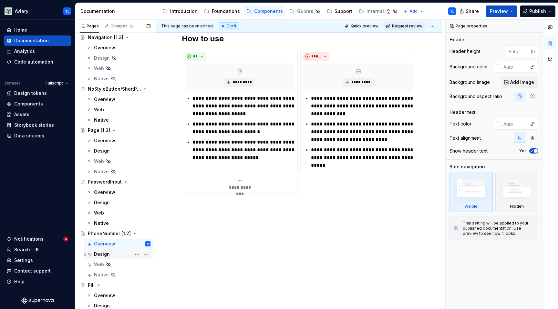
click at [101, 253] on div "Design" at bounding box center [102, 254] width 16 height 6
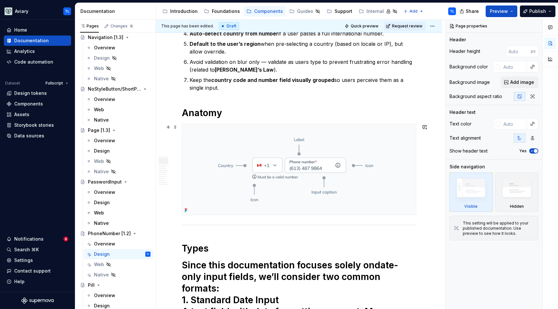
scroll to position [286, 0]
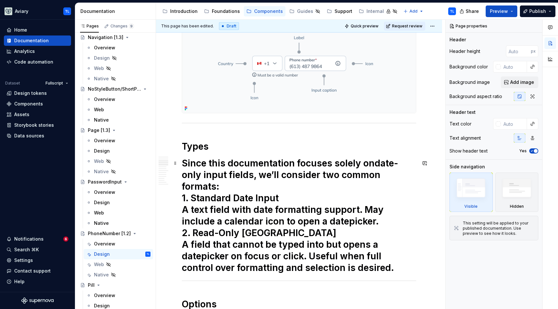
click at [222, 221] on h1 "Since this documentation focuses solely on date-only input fields , we’ll consi…" at bounding box center [299, 216] width 234 height 116
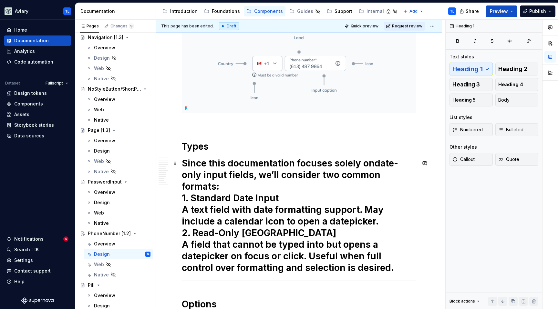
drag, startPoint x: 353, startPoint y: 262, endPoint x: 357, endPoint y: 263, distance: 4.8
click at [355, 263] on h1 "Since this documentation focuses solely on date-only input fields , we’ll consi…" at bounding box center [299, 216] width 234 height 116
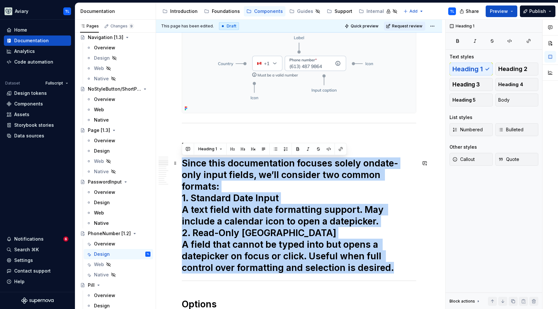
drag, startPoint x: 359, startPoint y: 269, endPoint x: 183, endPoint y: 164, distance: 205.1
click at [183, 164] on h1 "Since this documentation focuses solely on date-only input fields , we’ll consi…" at bounding box center [299, 216] width 234 height 116
click at [202, 148] on span "Heading 1" at bounding box center [207, 149] width 19 height 5
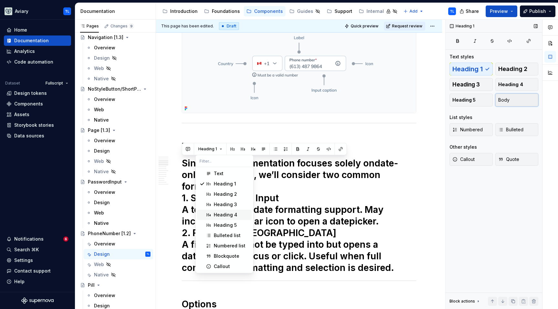
click at [509, 99] on button "Body" at bounding box center [516, 100] width 43 height 13
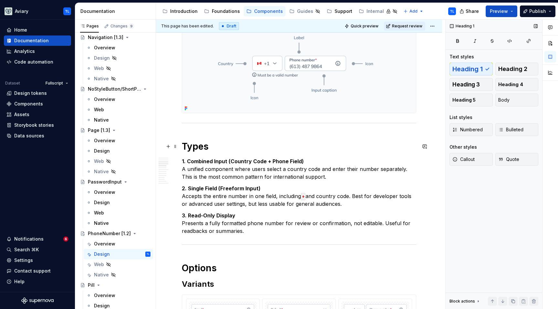
click at [202, 146] on h1 "Types" at bounding box center [299, 147] width 234 height 12
click at [202, 145] on h1 "Types" at bounding box center [299, 147] width 234 height 12
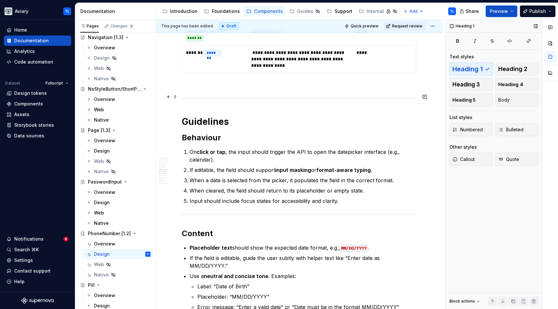
scroll to position [1002, 0]
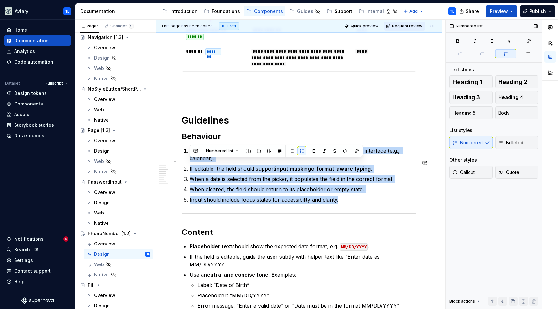
drag, startPoint x: 346, startPoint y: 211, endPoint x: 183, endPoint y: 162, distance: 170.0
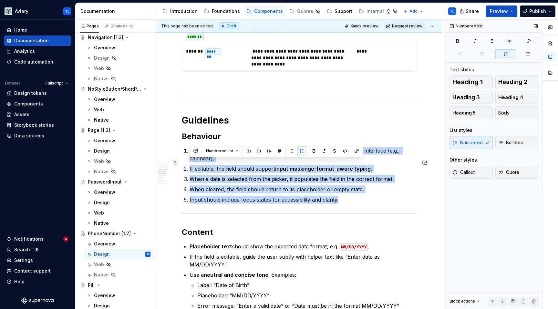
drag, startPoint x: 353, startPoint y: 211, endPoint x: 178, endPoint y: 164, distance: 181.7
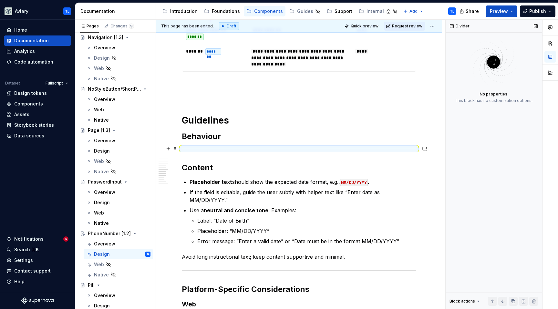
click at [251, 142] on h2 "Behaviour" at bounding box center [299, 136] width 234 height 10
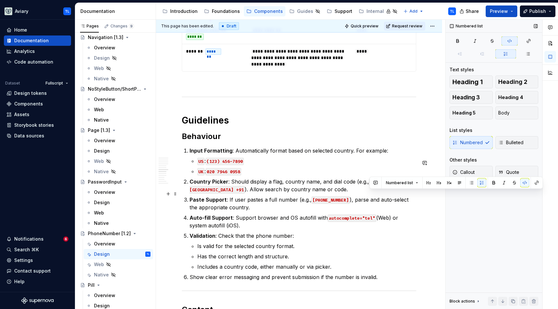
click at [369, 194] on code "🇮🇳 [GEOGRAPHIC_DATA] +91" at bounding box center [283, 186] width 188 height 15
click at [372, 193] on code "🇮🇳 [GEOGRAPHIC_DATA] +91" at bounding box center [283, 186] width 188 height 15
click at [375, 194] on code "🇮🇳 [GEOGRAPHIC_DATA] +91" at bounding box center [283, 186] width 188 height 15
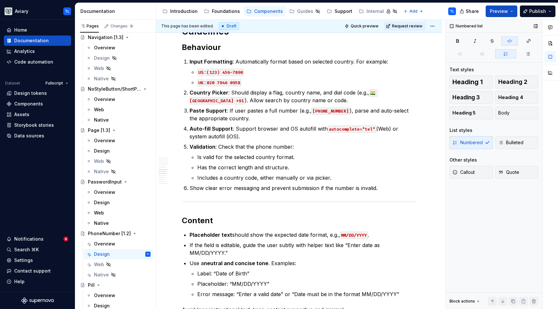
scroll to position [1152, 0]
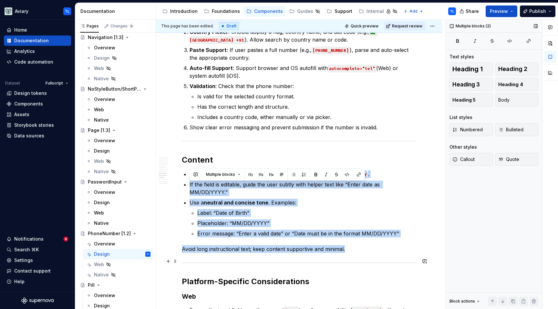
drag, startPoint x: 191, startPoint y: 186, endPoint x: 354, endPoint y: 257, distance: 177.9
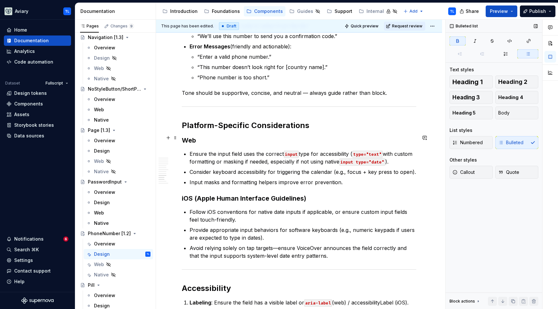
scroll to position [1373, 0]
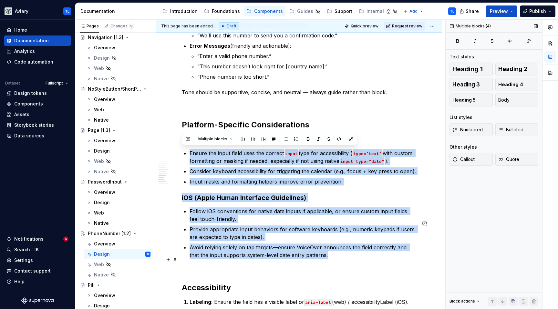
drag, startPoint x: 183, startPoint y: 150, endPoint x: 410, endPoint y: 267, distance: 255.4
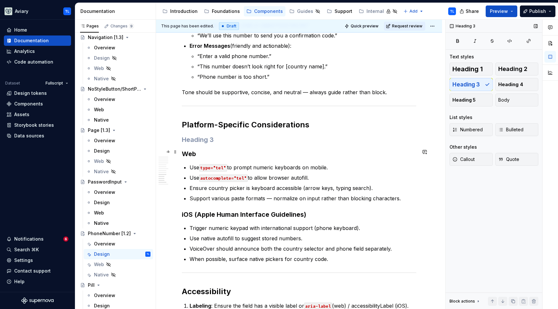
click at [208, 144] on h3 at bounding box center [299, 139] width 234 height 9
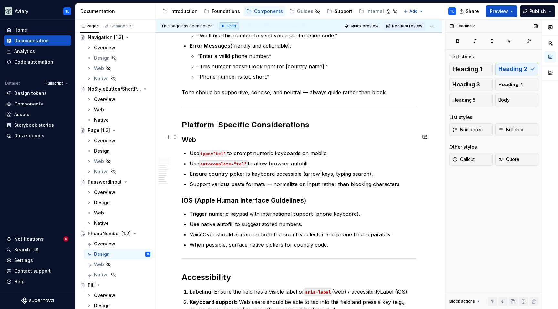
click at [194, 130] on h2 "Platform-Specific Considerations" at bounding box center [299, 125] width 234 height 10
click at [193, 144] on h3 "Web" at bounding box center [299, 139] width 234 height 9
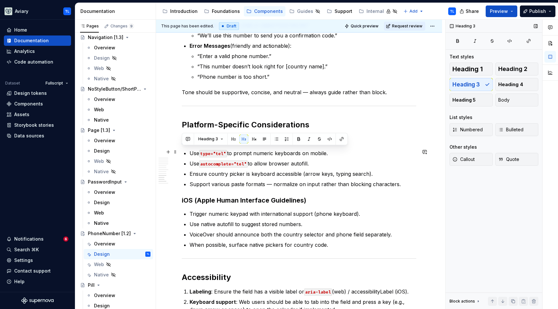
click at [193, 144] on h3 "Web" at bounding box center [299, 139] width 234 height 9
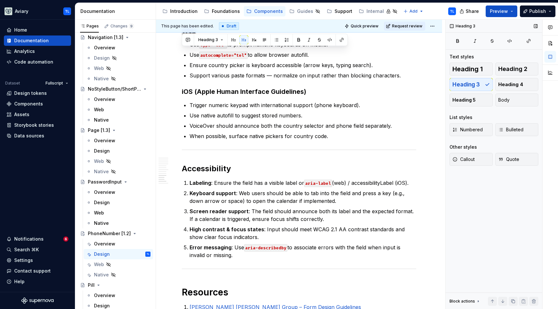
scroll to position [1484, 0]
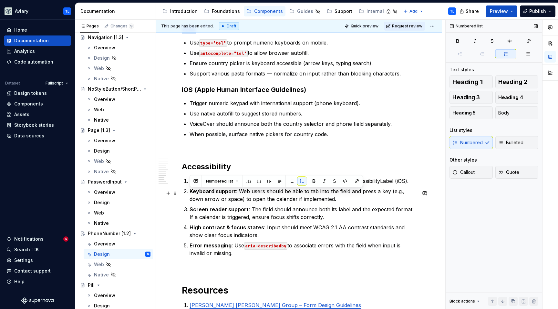
drag, startPoint x: 239, startPoint y: 264, endPoint x: 187, endPoint y: 194, distance: 87.0
click at [189, 194] on ol "Labeling : Ensure the field has a visible label or aria-label (web) / accessibi…" at bounding box center [302, 217] width 227 height 80
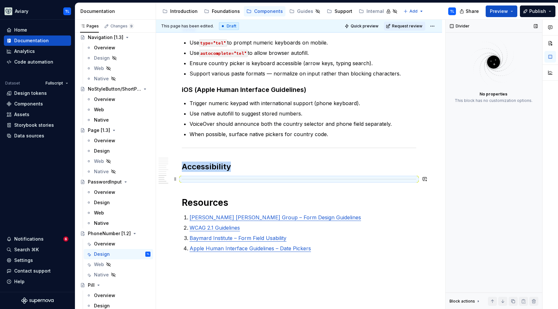
click at [237, 172] on h2 "Accessibility" at bounding box center [299, 167] width 234 height 10
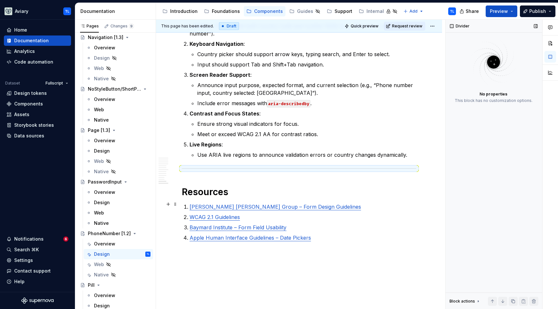
scroll to position [1640, 0]
click at [314, 241] on p "Apple Human Interface Guidelines – Date Pickers" at bounding box center [302, 238] width 227 height 8
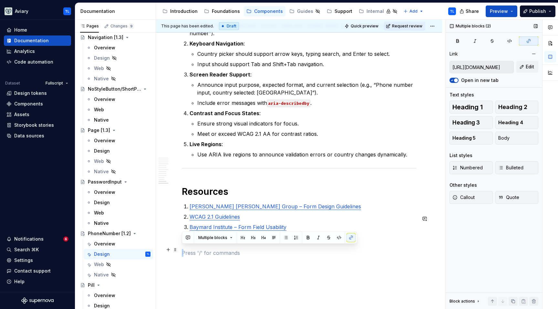
drag, startPoint x: 314, startPoint y: 249, endPoint x: 178, endPoint y: 253, distance: 136.3
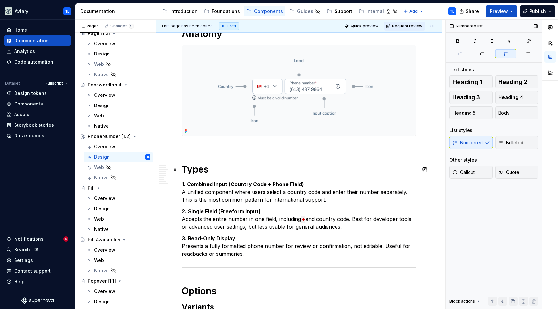
scroll to position [197, 0]
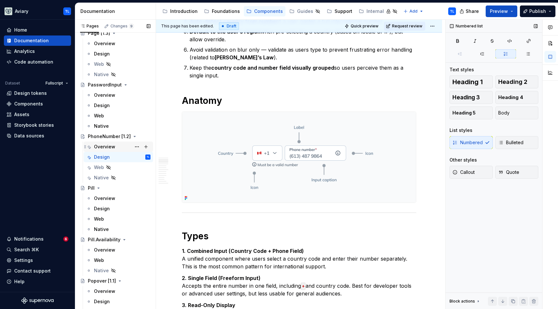
click at [99, 147] on div "Overview" at bounding box center [104, 147] width 21 height 6
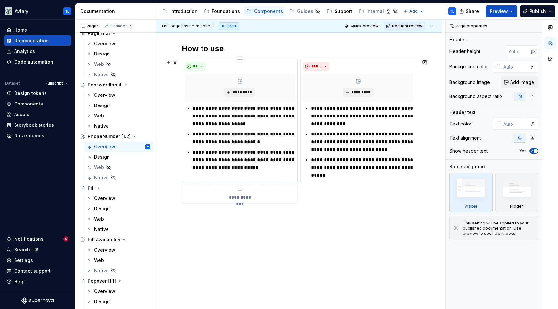
scroll to position [191, 0]
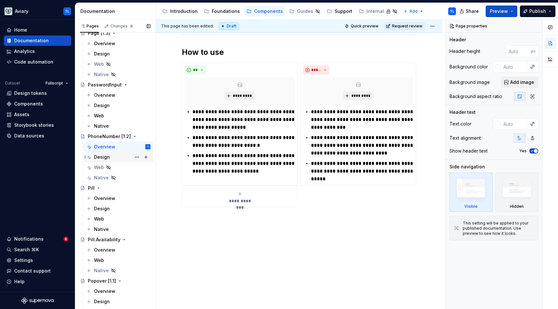
click at [121, 160] on div "Design" at bounding box center [122, 157] width 56 height 9
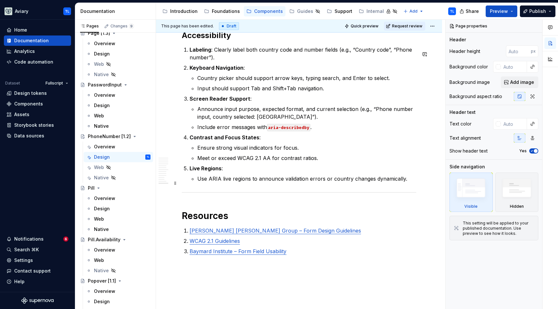
scroll to position [1674, 0]
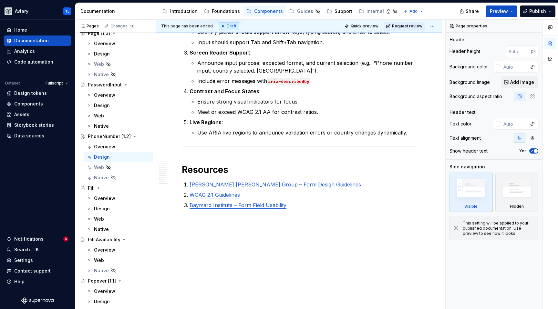
type textarea "*"
